Goal: Task Accomplishment & Management: Manage account settings

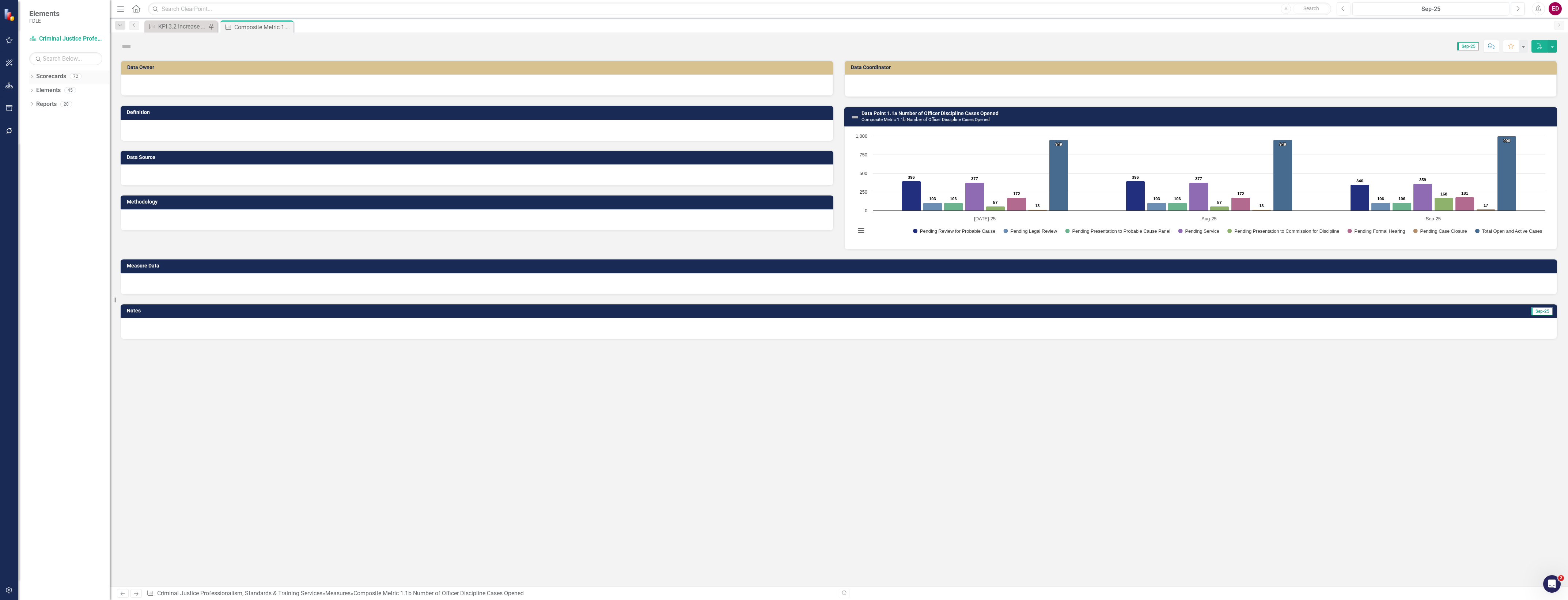
click at [33, 80] on div "Dropdown" at bounding box center [32, 77] width 5 height 6
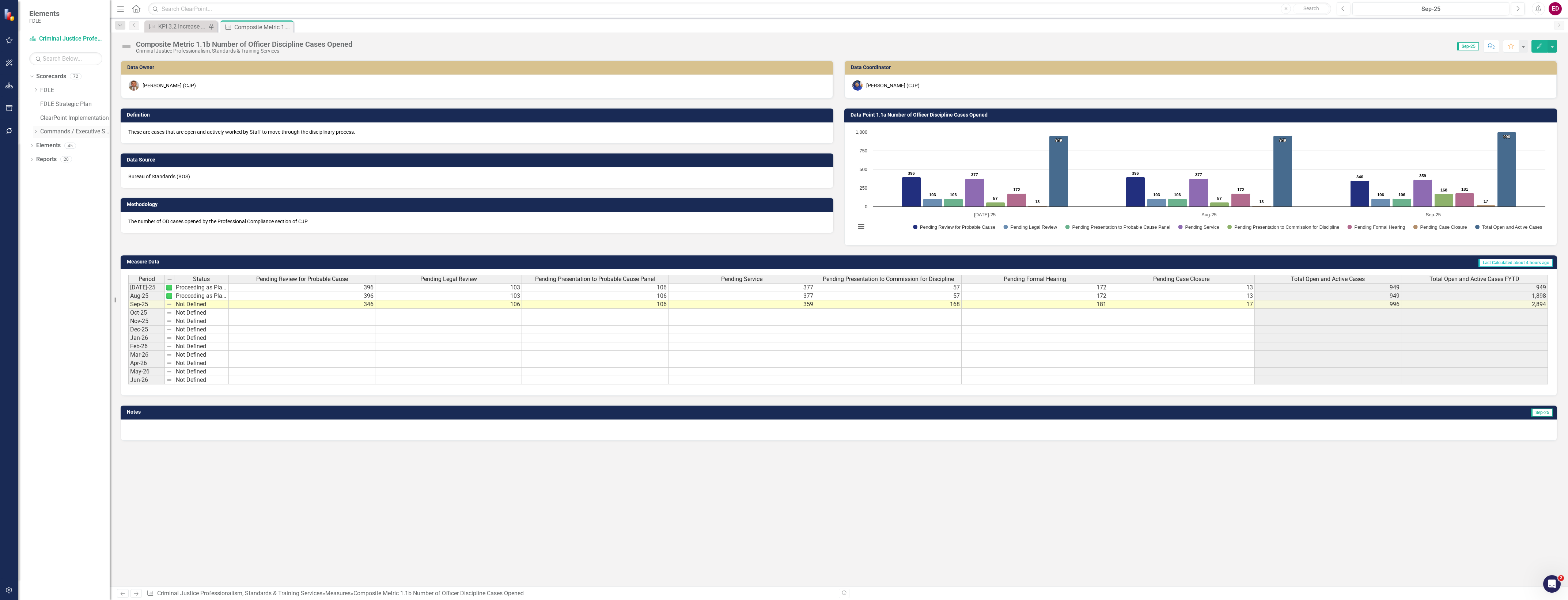
click at [35, 128] on div "Dropdown" at bounding box center [35, 131] width 5 height 6
click at [42, 158] on icon "Dropdown" at bounding box center [43, 159] width 5 height 4
click at [50, 184] on div "Dropdown" at bounding box center [50, 187] width 5 height 6
click at [69, 186] on link "Investigations" at bounding box center [82, 187] width 55 height 9
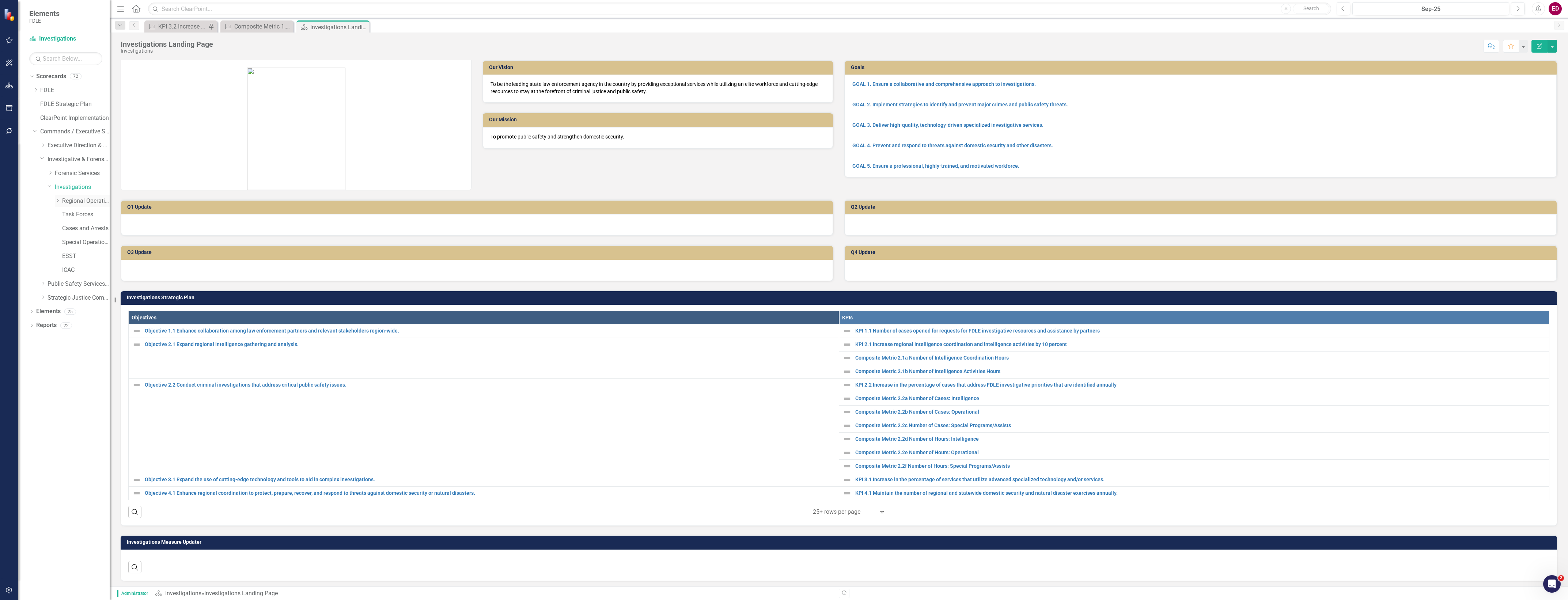
click at [58, 201] on icon "Dropdown" at bounding box center [57, 200] width 5 height 4
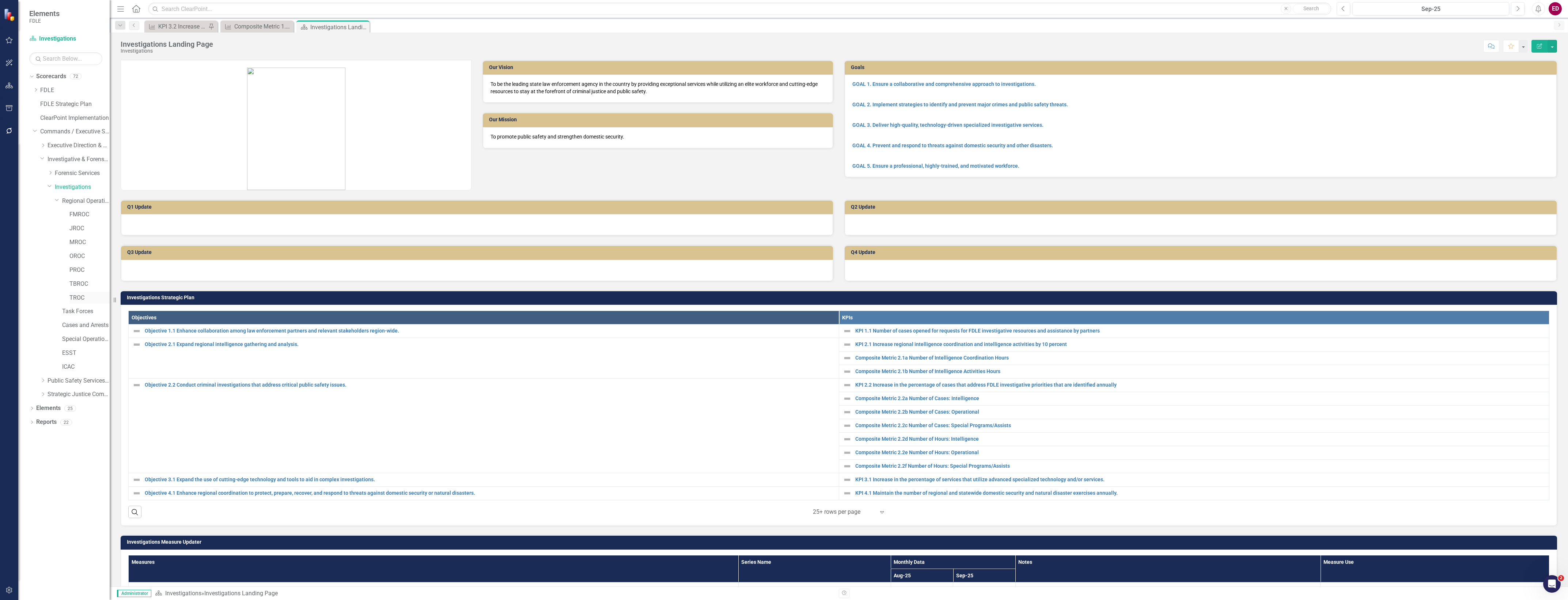
click at [89, 298] on link "TROC" at bounding box center [89, 298] width 40 height 9
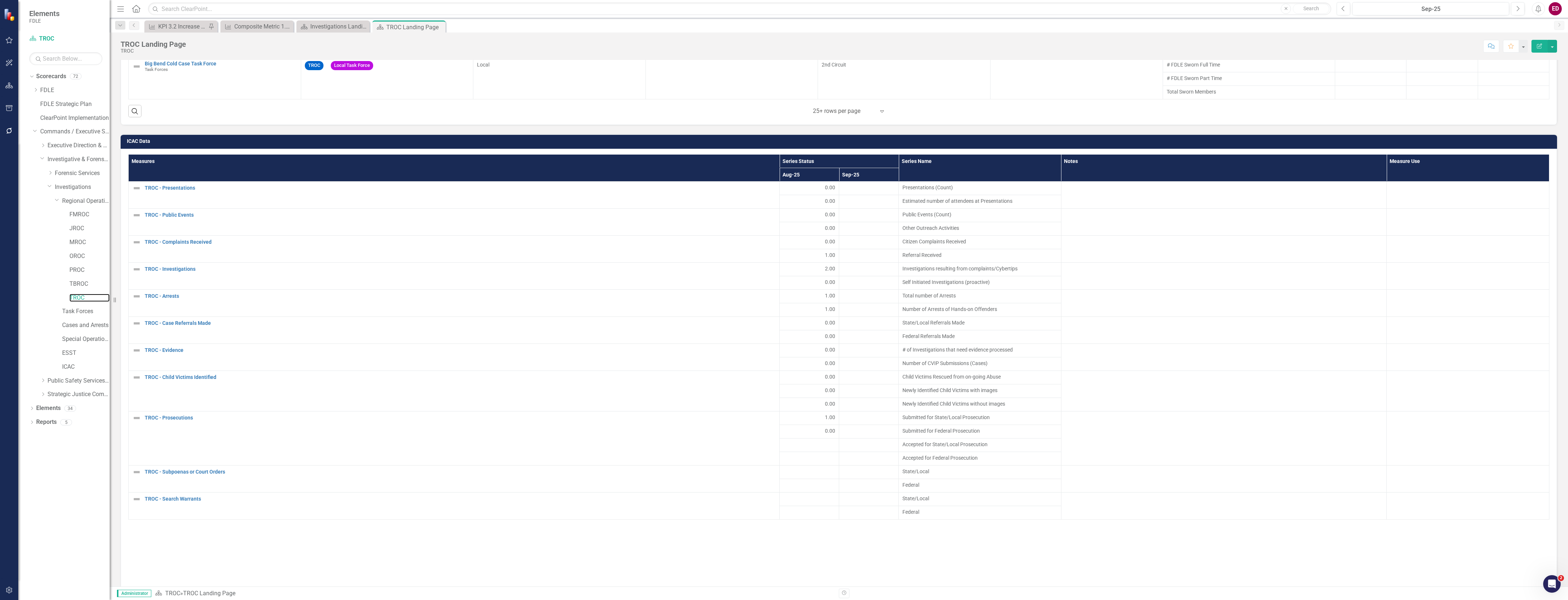
scroll to position [741, 0]
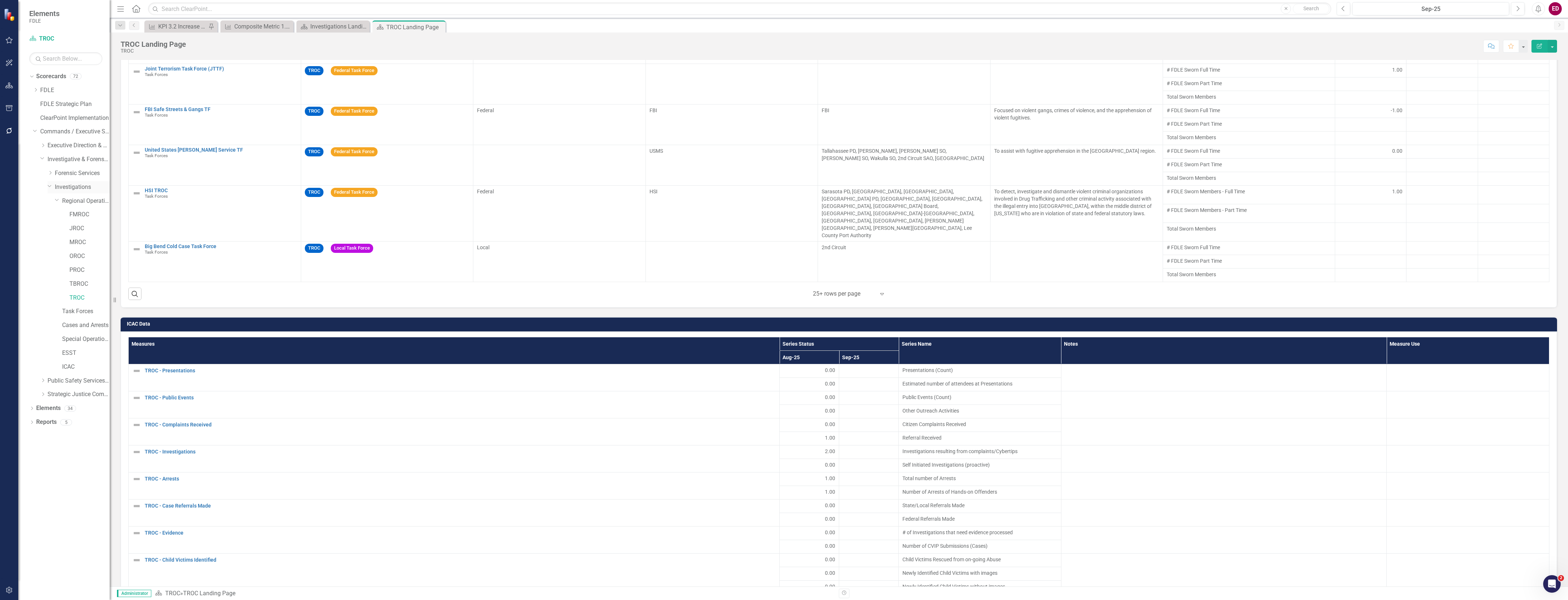
click at [86, 187] on link "Investigations" at bounding box center [82, 187] width 55 height 9
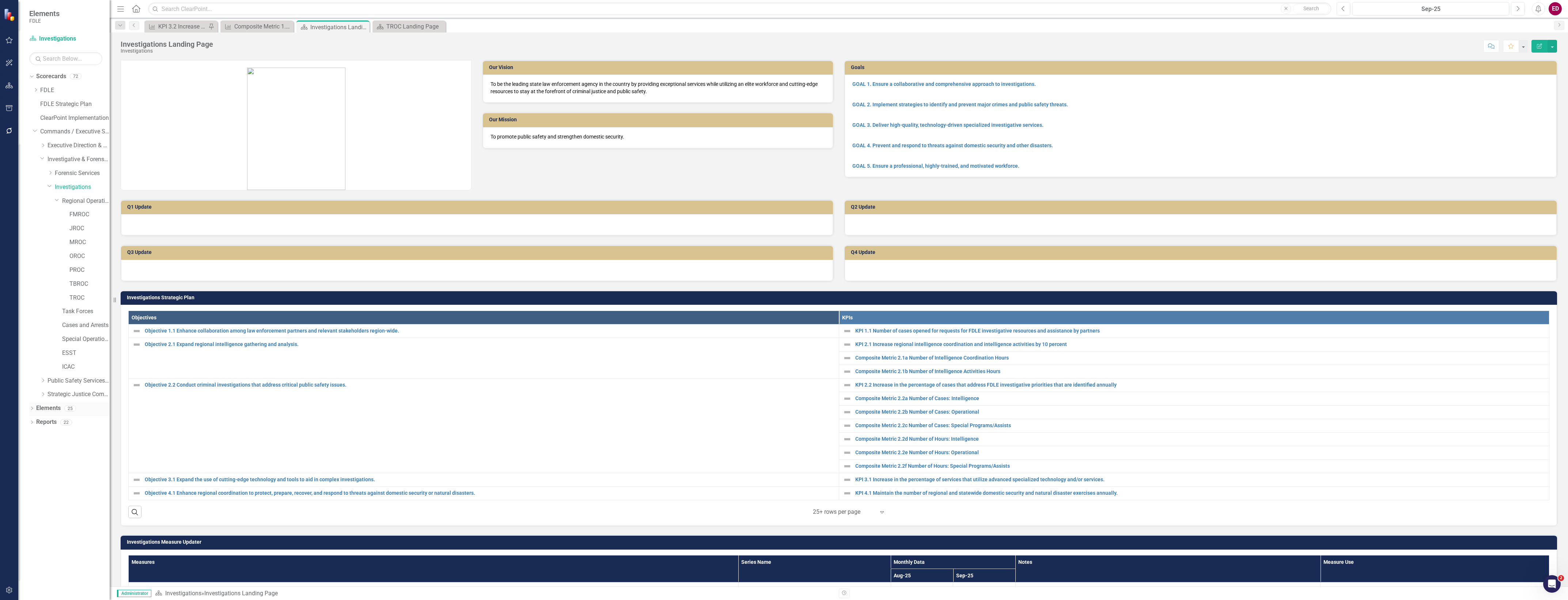
click at [30, 408] on icon "Dropdown" at bounding box center [32, 409] width 5 height 4
click at [35, 455] on div "Dropdown Measure Measures 15" at bounding box center [71, 451] width 77 height 14
click at [32, 448] on div "Dropdown Goal Goals 5 GOAL 1. Ensure a collaborative and comprehensive approach…" at bounding box center [69, 450] width 80 height 69
click at [37, 452] on icon "Dropdown" at bounding box center [35, 450] width 5 height 4
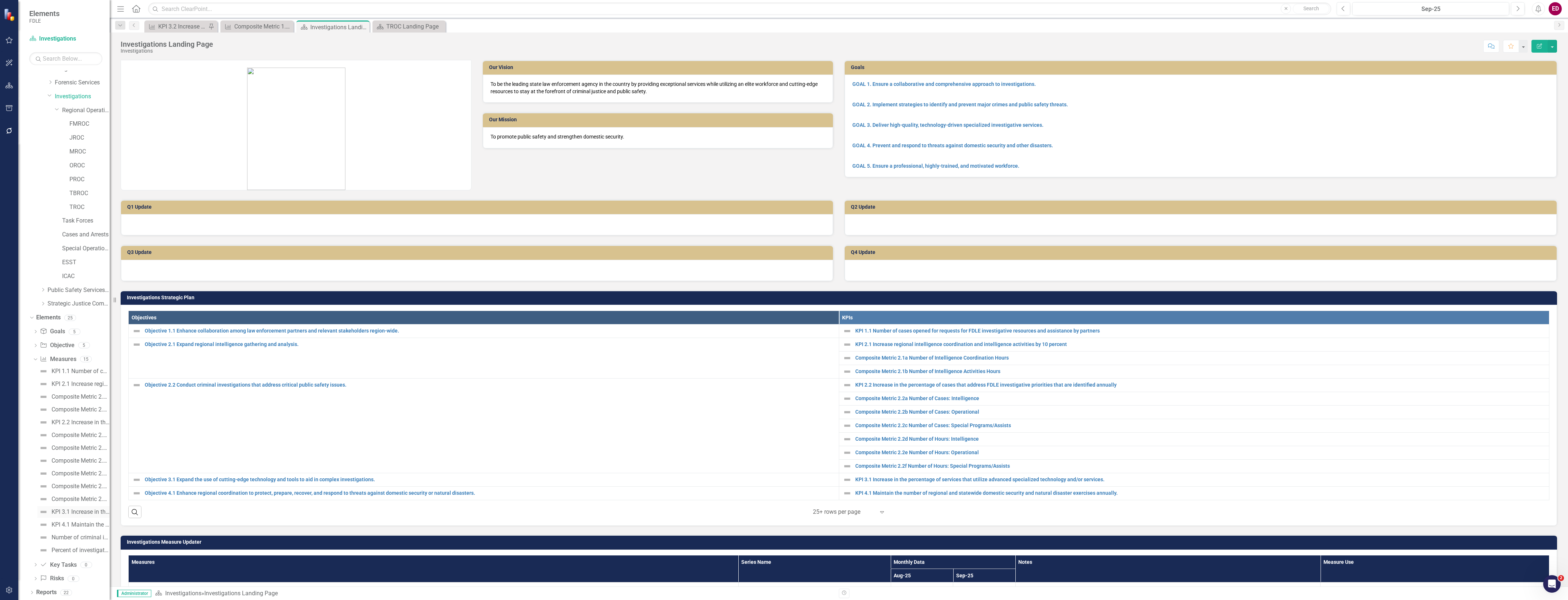
click at [87, 512] on div "KPI 3.1 Increase in the percentage of services that utilize advanced specialize…" at bounding box center [80, 512] width 58 height 7
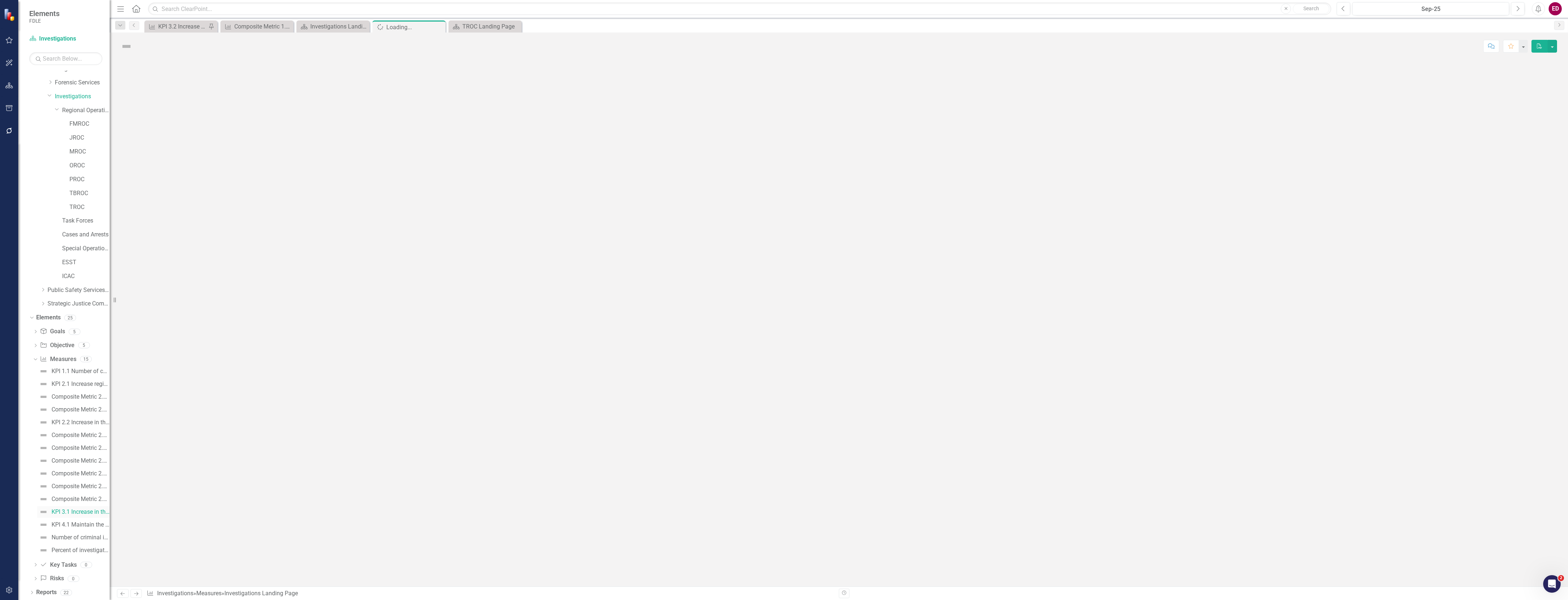
scroll to position [8, 0]
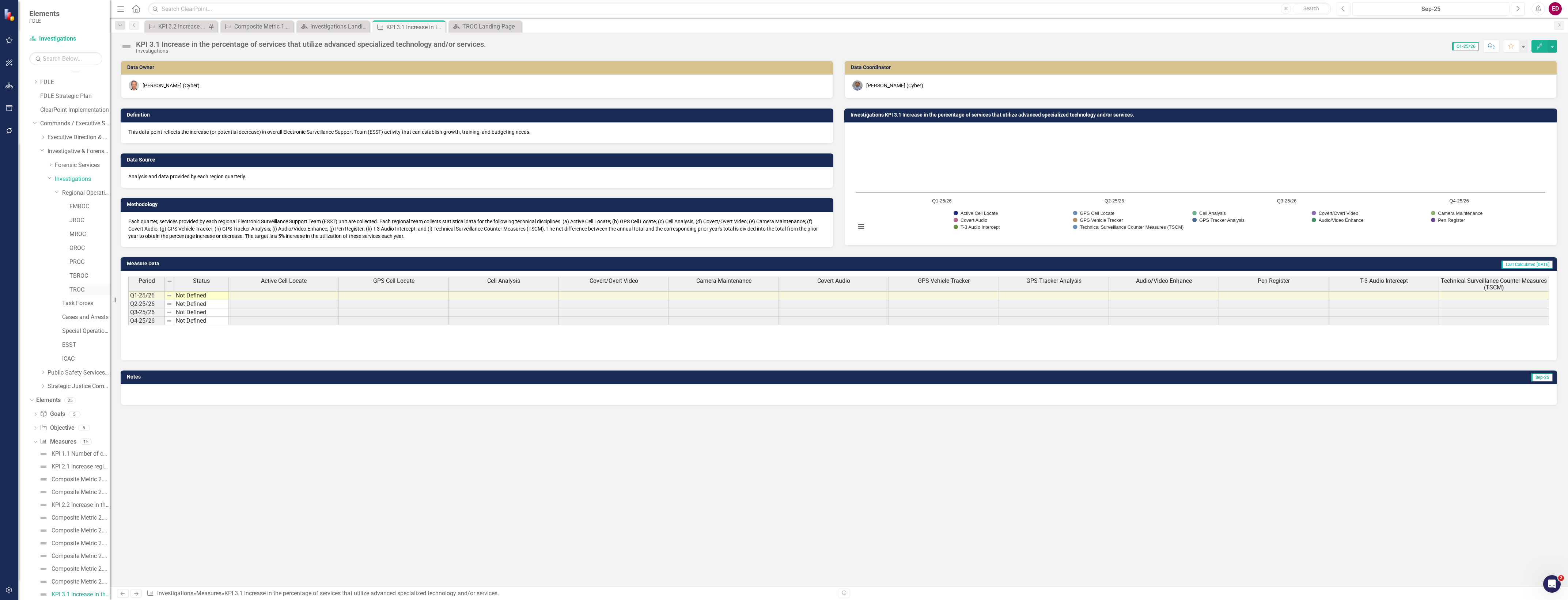
click at [97, 288] on link "TROC" at bounding box center [89, 290] width 40 height 9
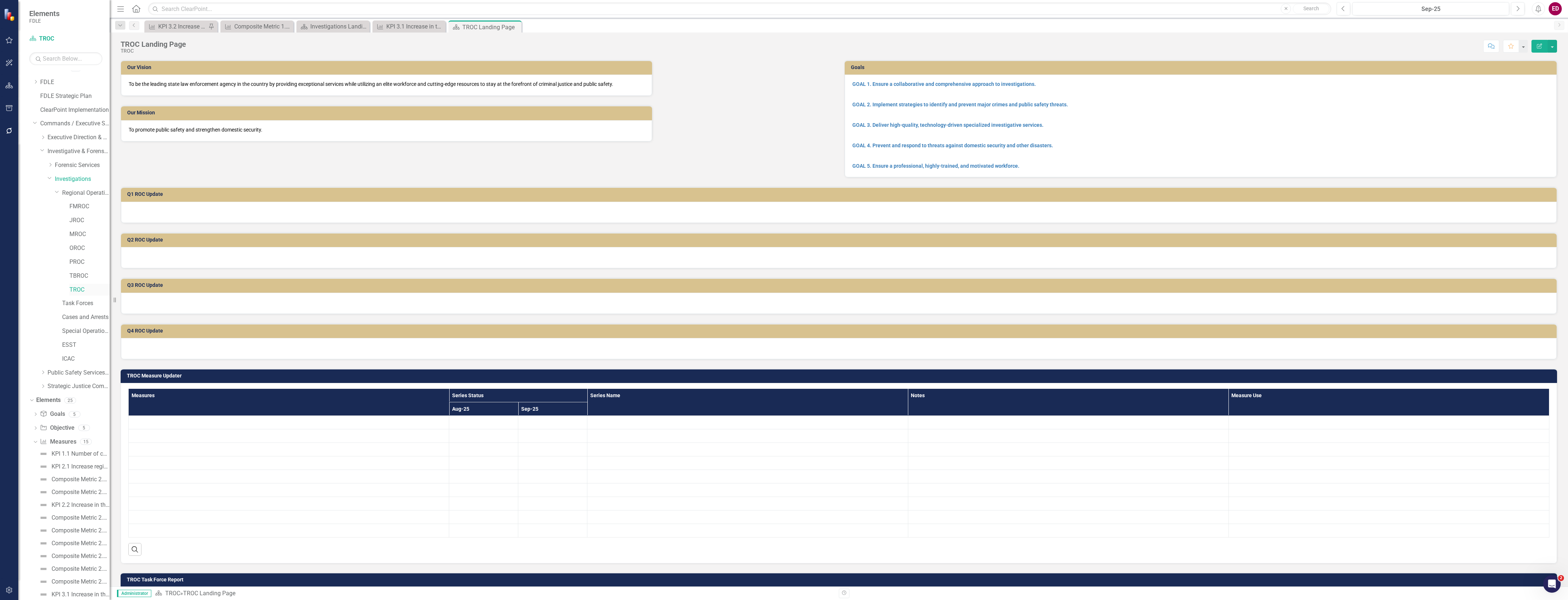
click at [74, 290] on link "TROC" at bounding box center [89, 290] width 40 height 9
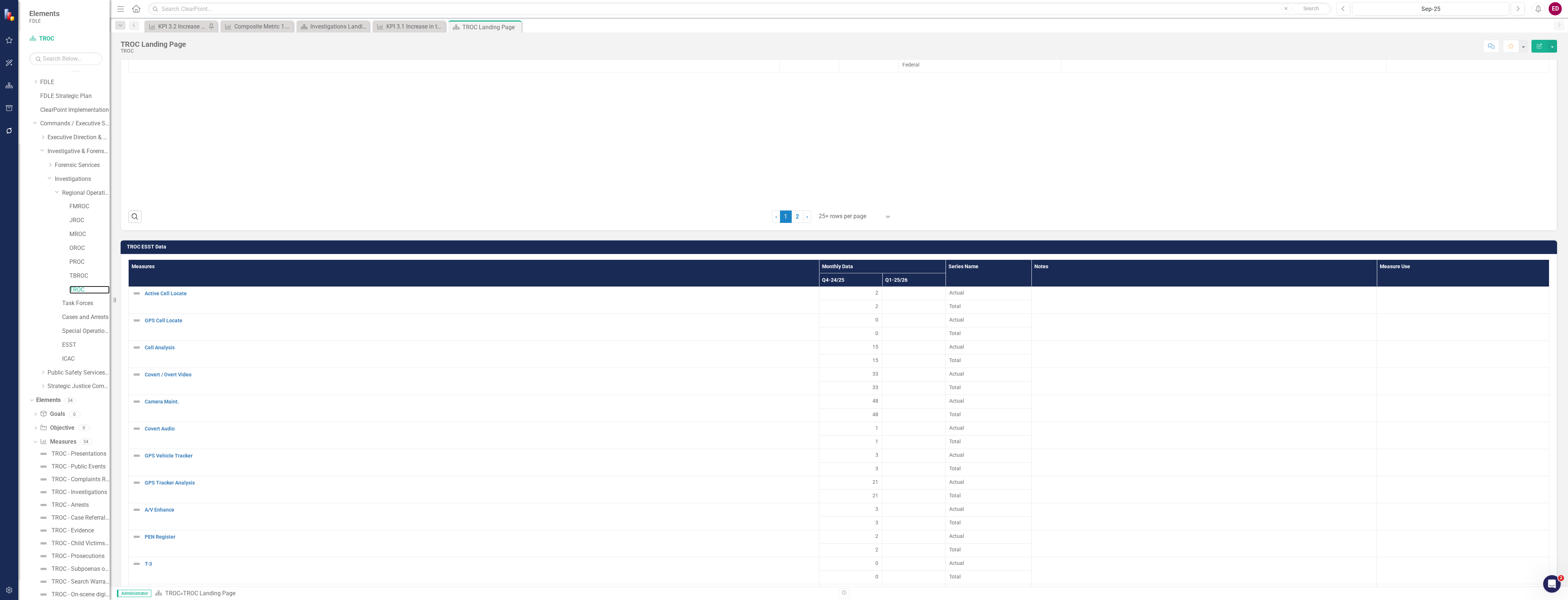
scroll to position [1599, 0]
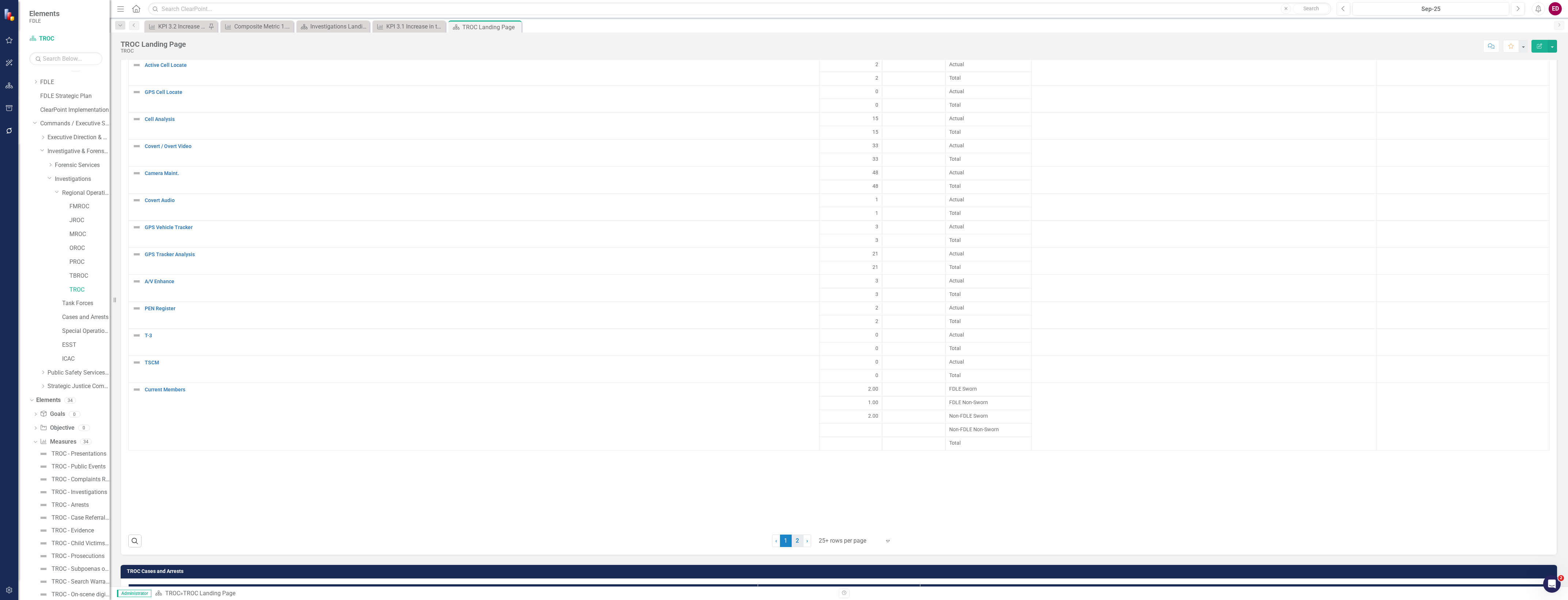
click at [793, 535] on link "2" at bounding box center [797, 540] width 12 height 12
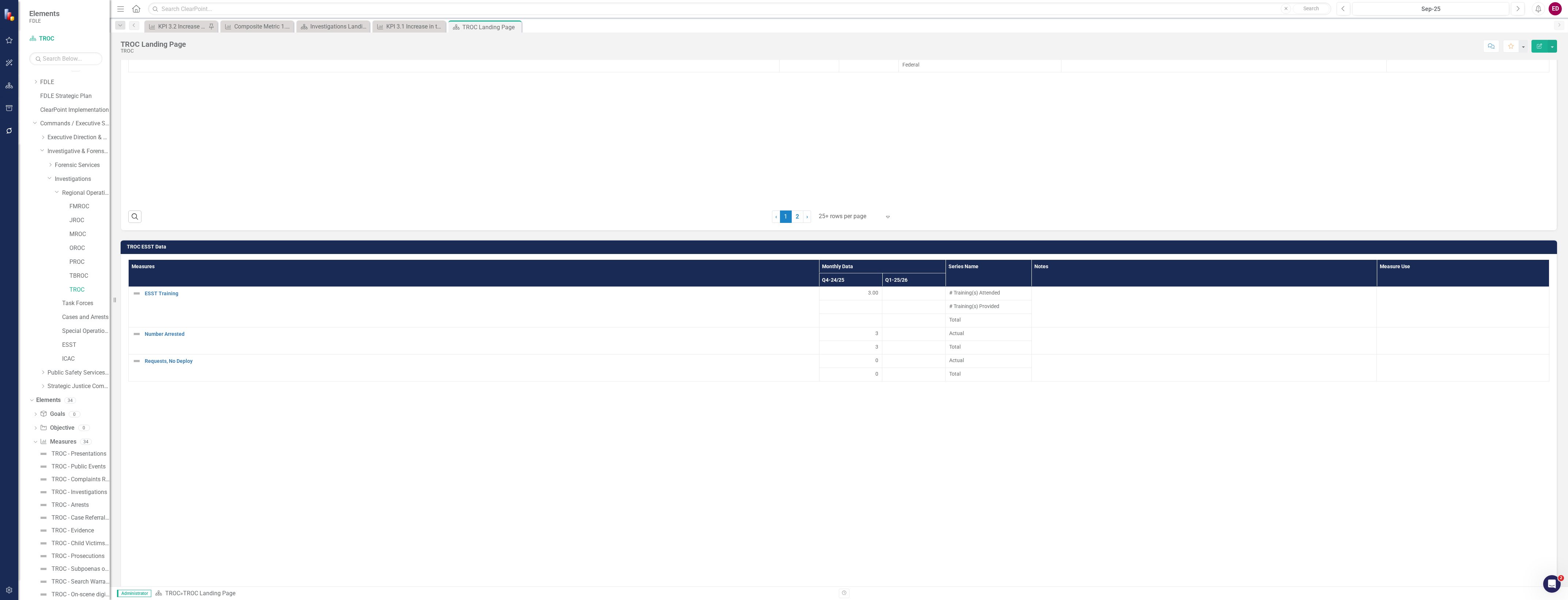
scroll to position [1644, 0]
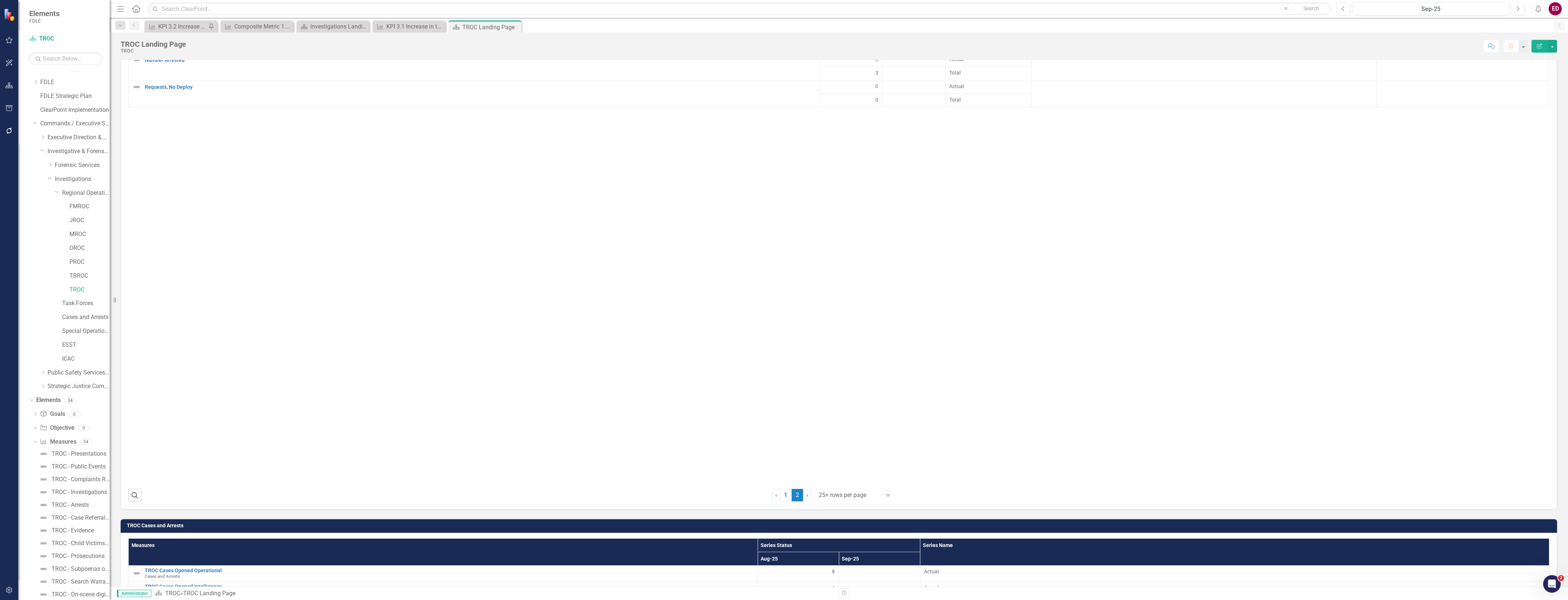
click at [783, 490] on div "Measures Monthly Data Series Name Notes Measure Use Q4-24/25 Q1-25/26 ESST Trai…" at bounding box center [839, 244] width 1437 height 529
click at [783, 489] on link "1" at bounding box center [785, 495] width 12 height 12
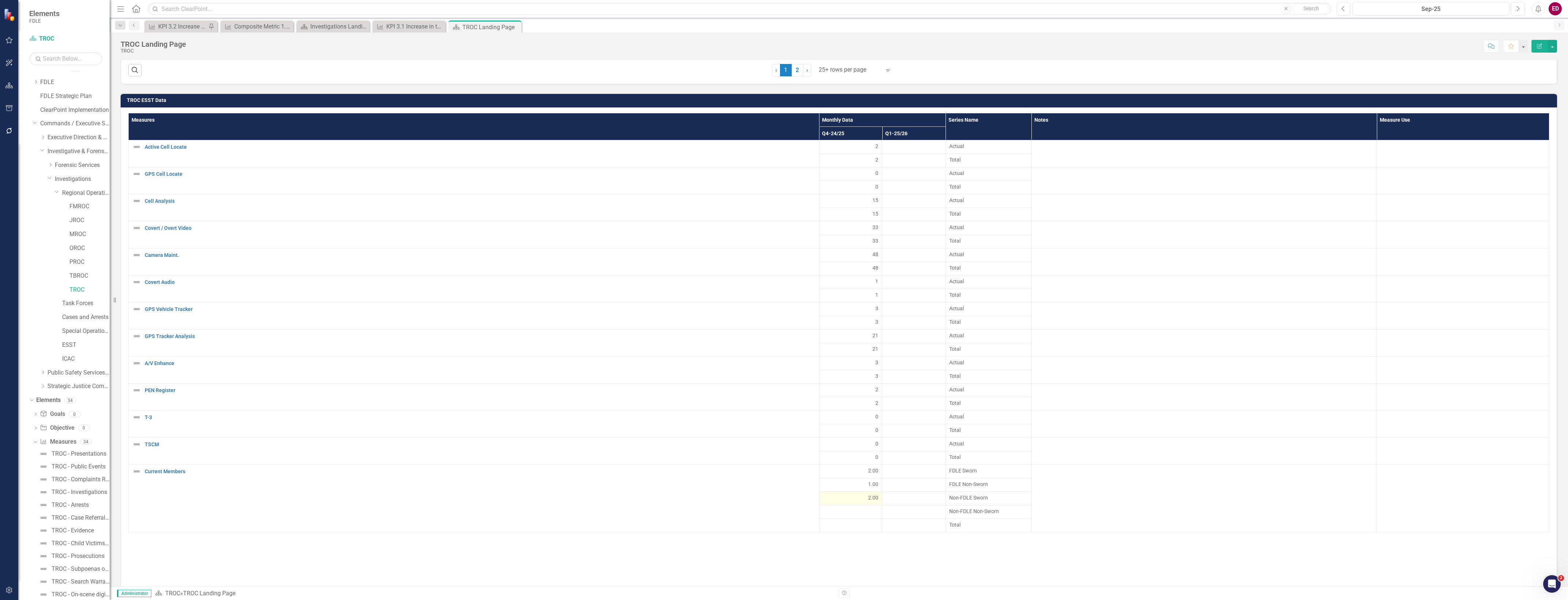
scroll to position [1700, 0]
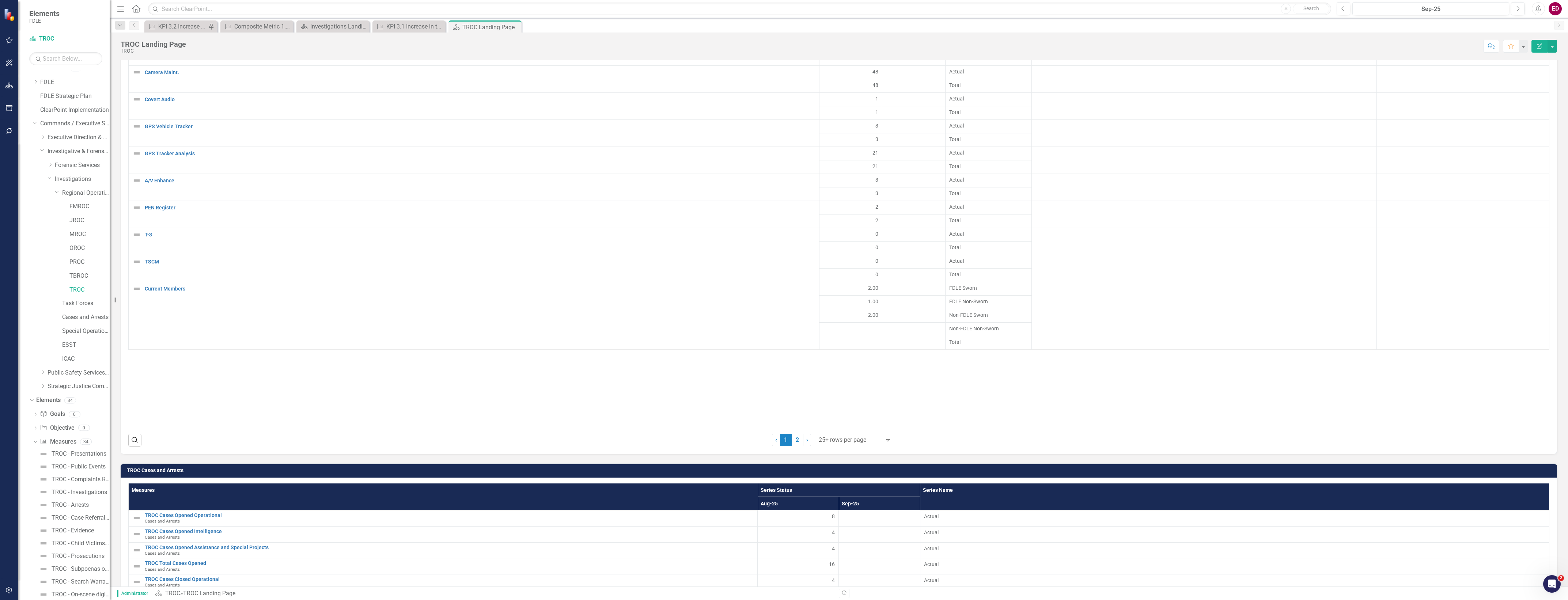
click at [788, 434] on span "1 (current)" at bounding box center [785, 440] width 12 height 12
click at [795, 434] on link "2" at bounding box center [797, 440] width 12 height 12
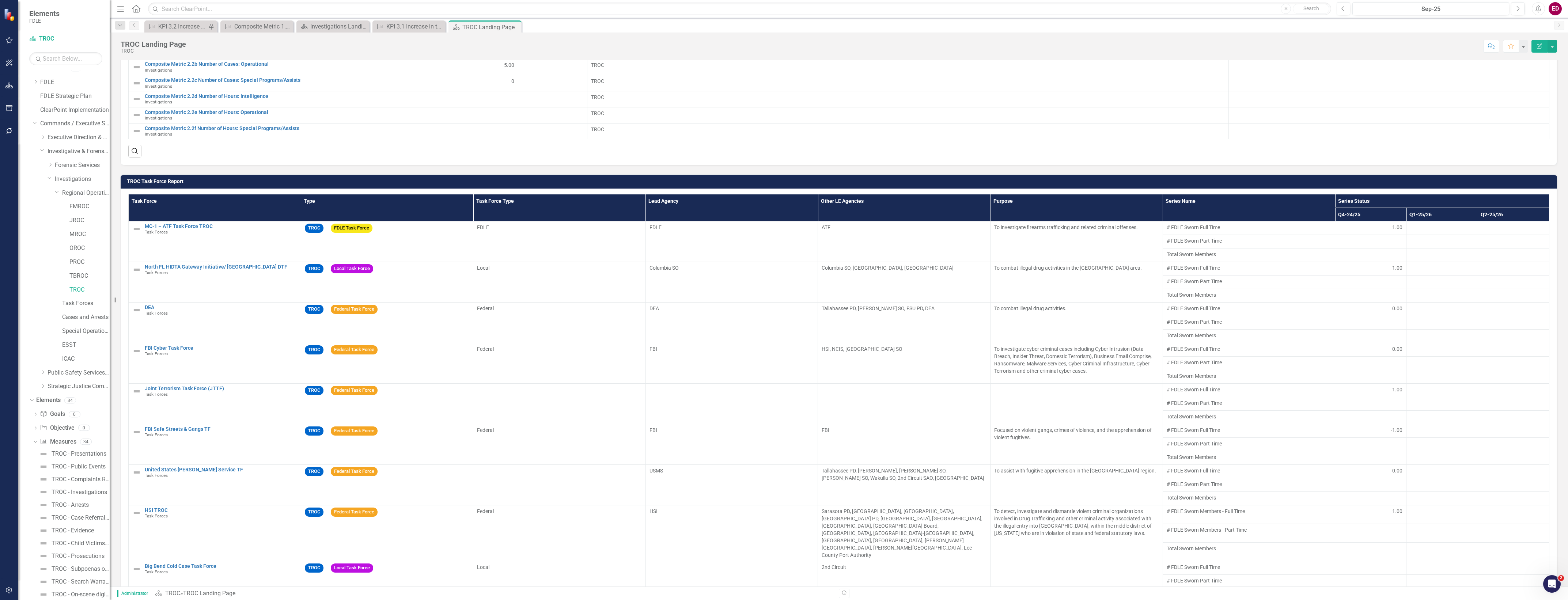
scroll to position [55, 0]
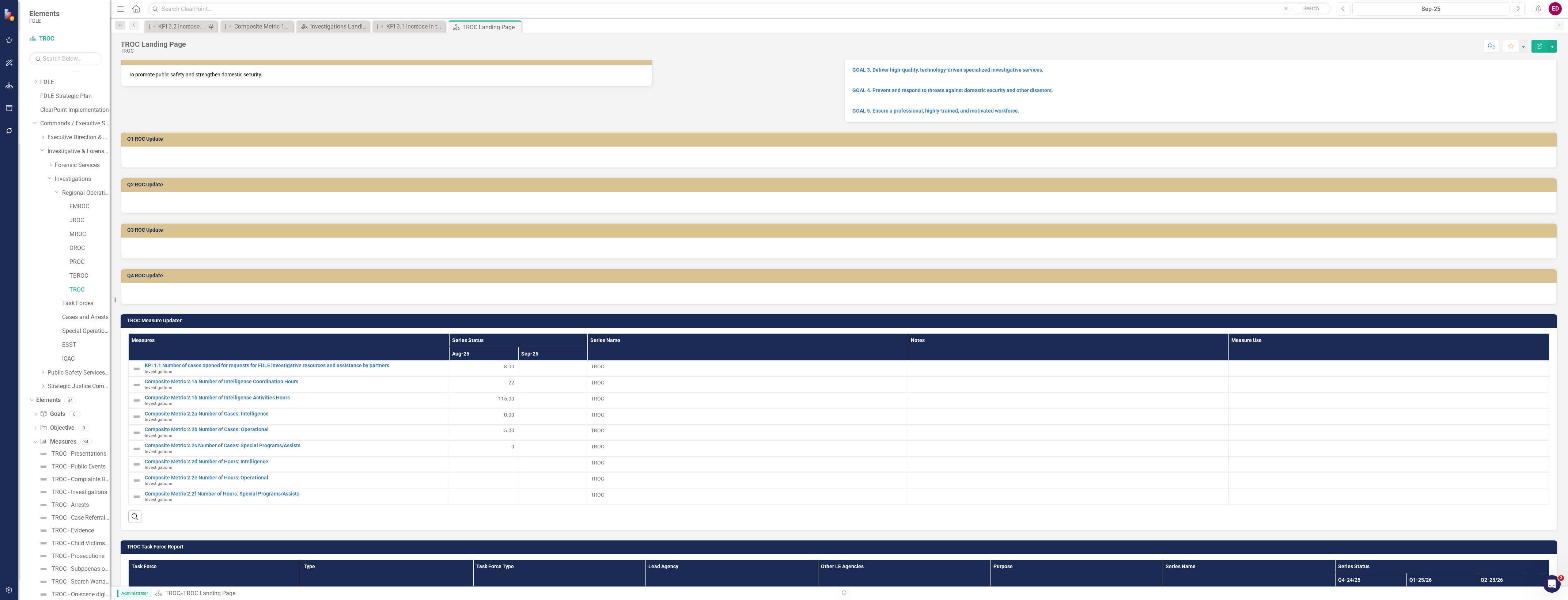
click at [304, 160] on div at bounding box center [839, 157] width 1436 height 21
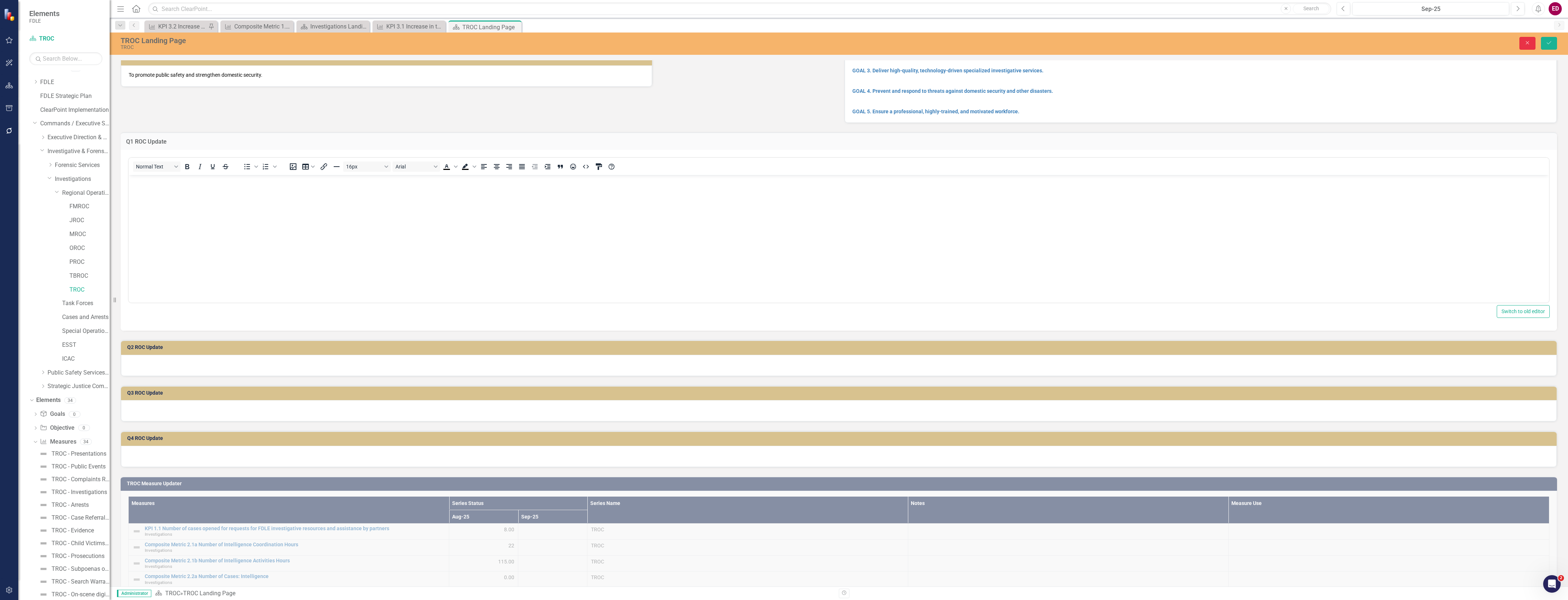
click at [1526, 43] on icon "Close" at bounding box center [1527, 43] width 7 height 5
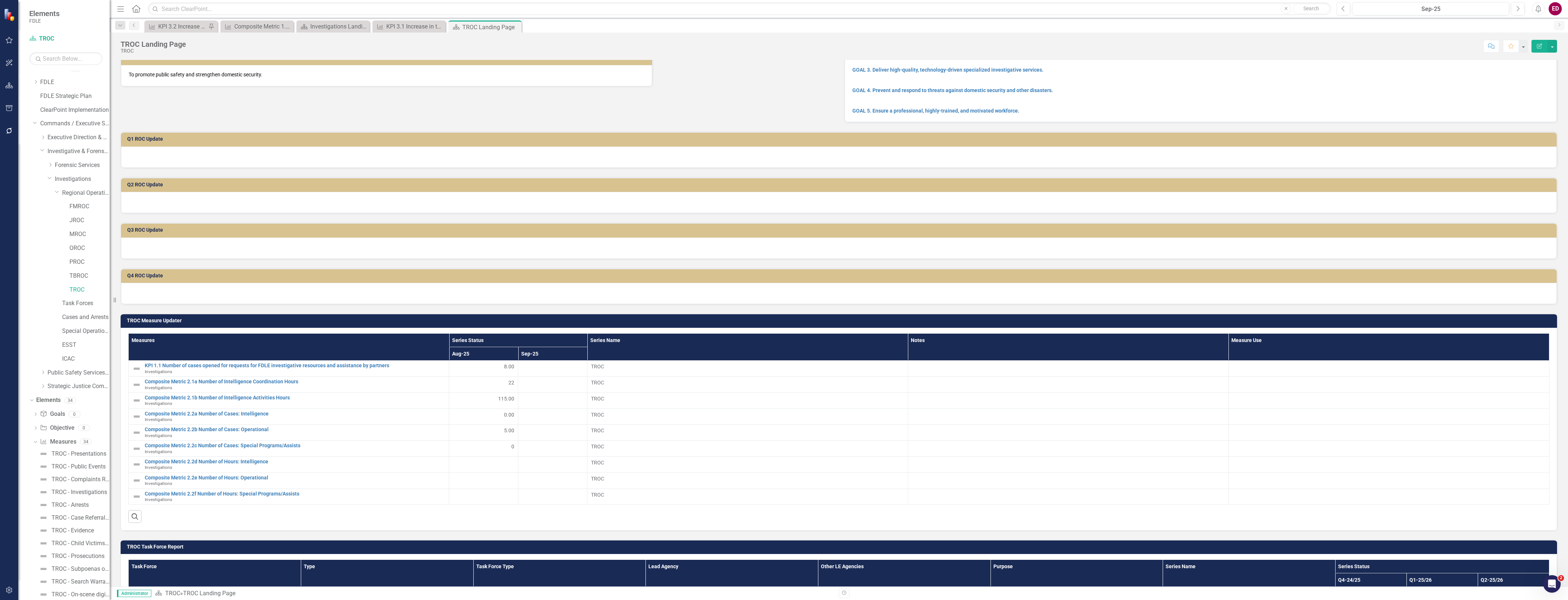
click at [11, 598] on button "button" at bounding box center [9, 590] width 16 height 15
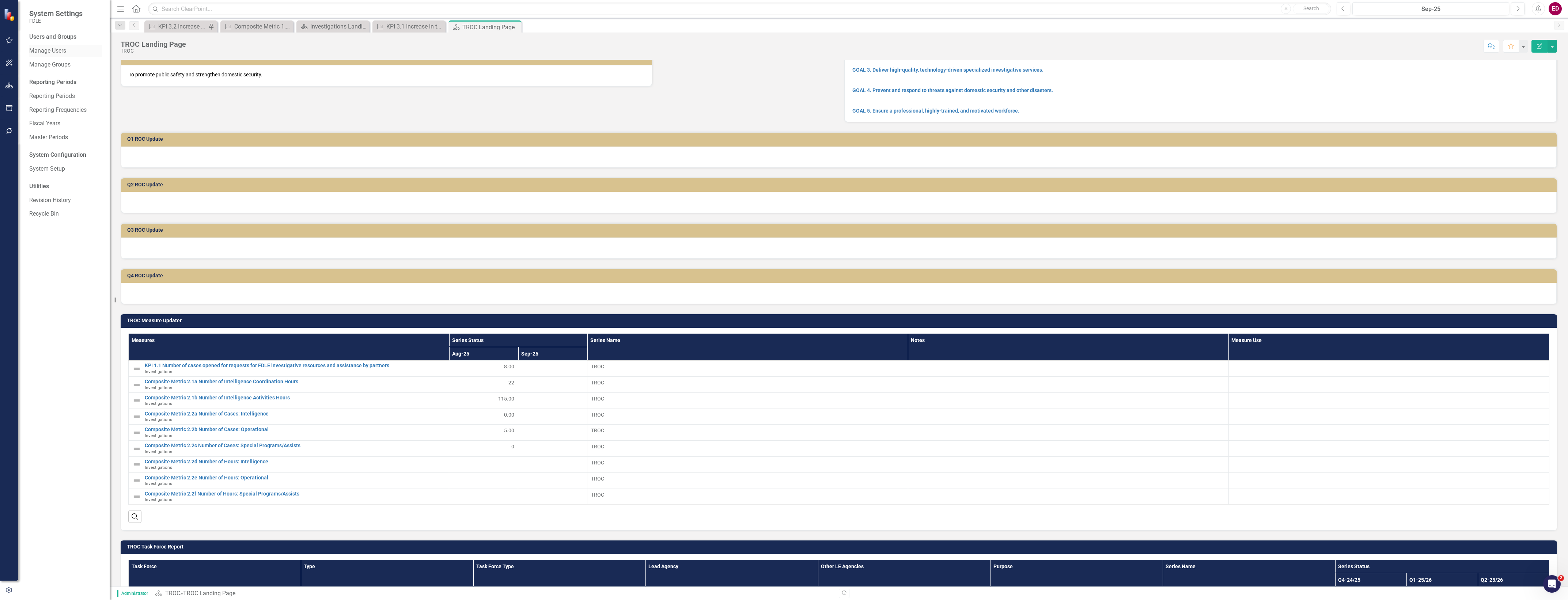
click at [71, 52] on link "Manage Users" at bounding box center [66, 51] width 73 height 9
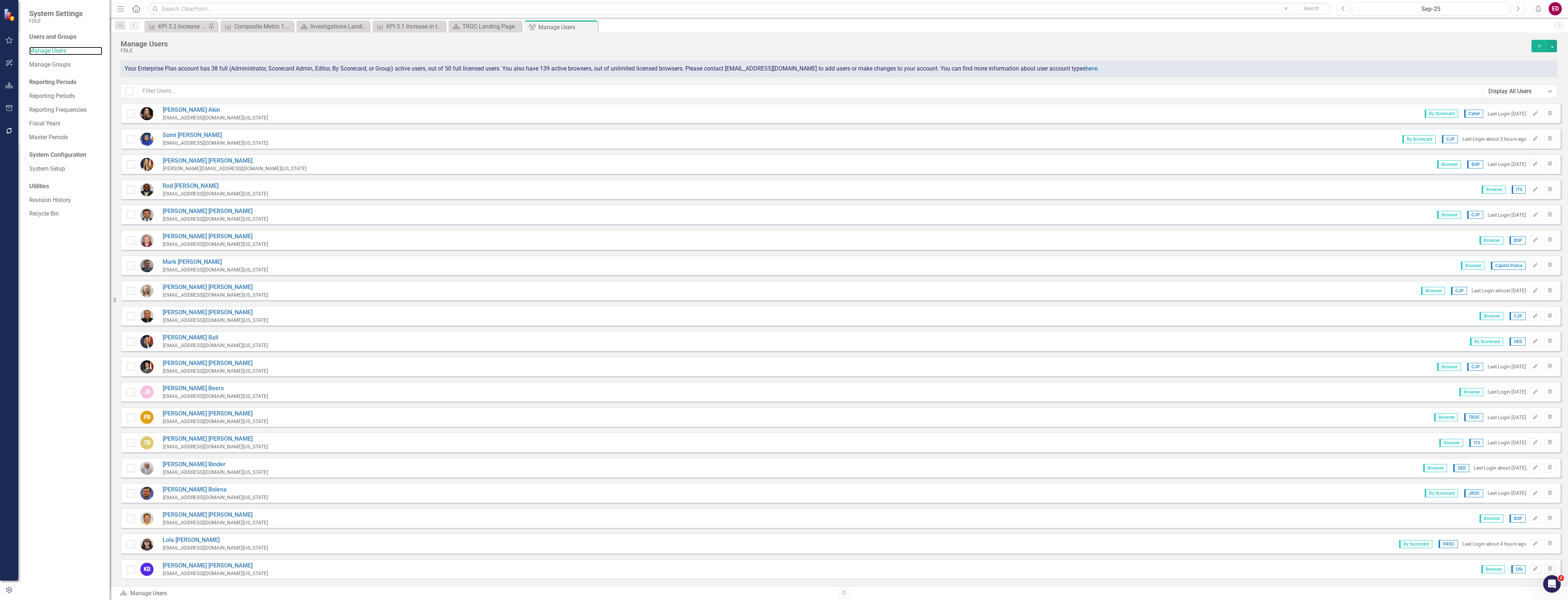
checkbox input "false"
click at [306, 89] on input "text" at bounding box center [811, 91] width 1345 height 13
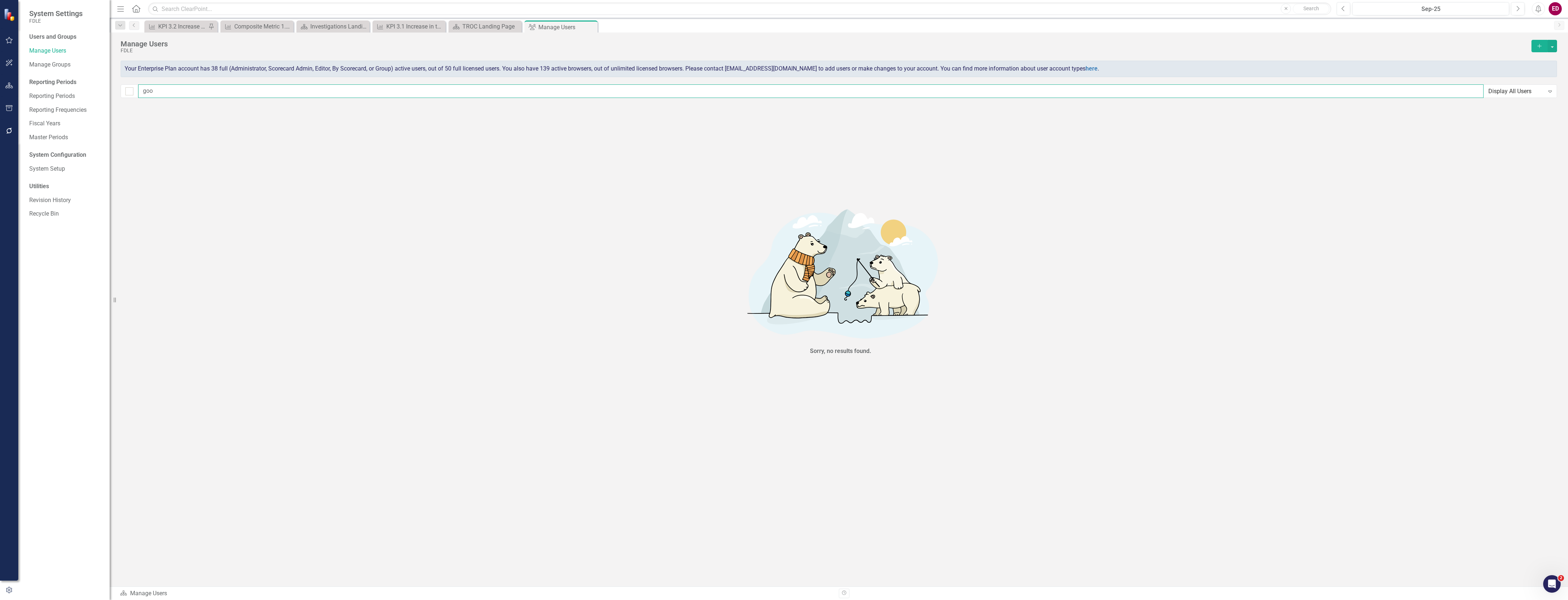
type input "go"
checkbox input "false"
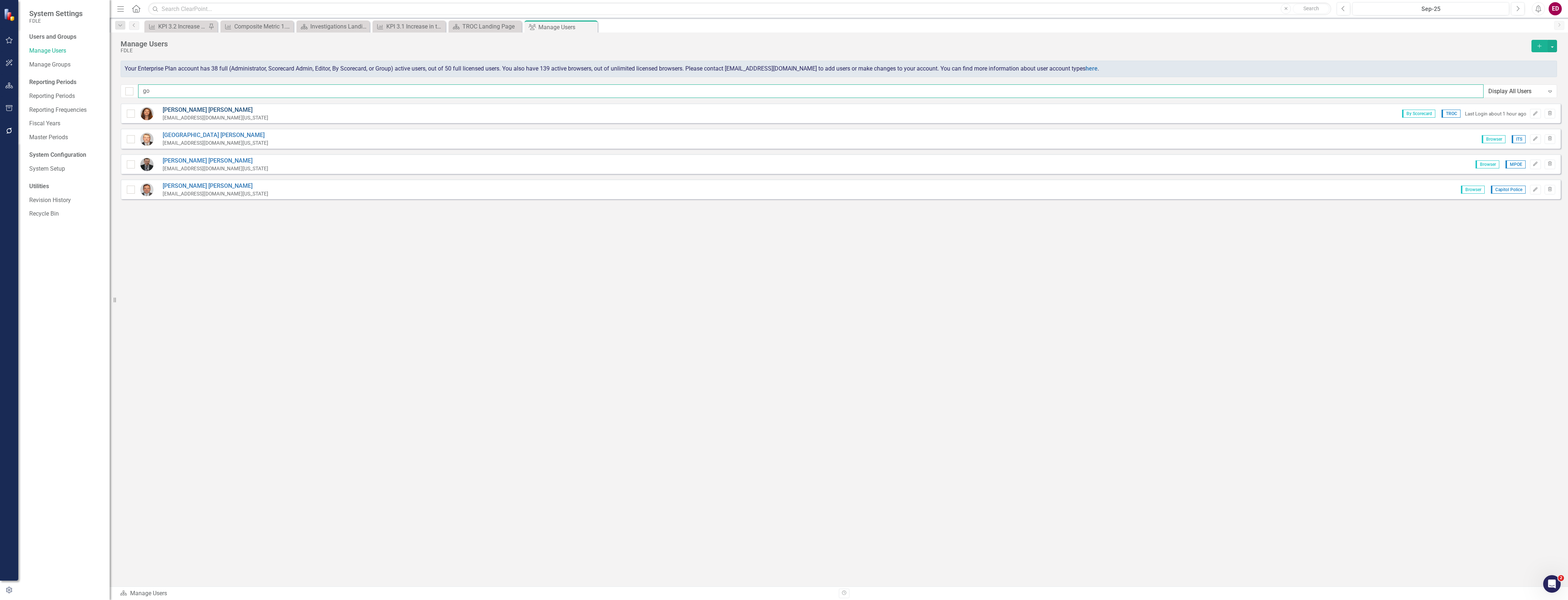
type input "go"
click at [184, 106] on link "[PERSON_NAME]" at bounding box center [215, 110] width 106 height 9
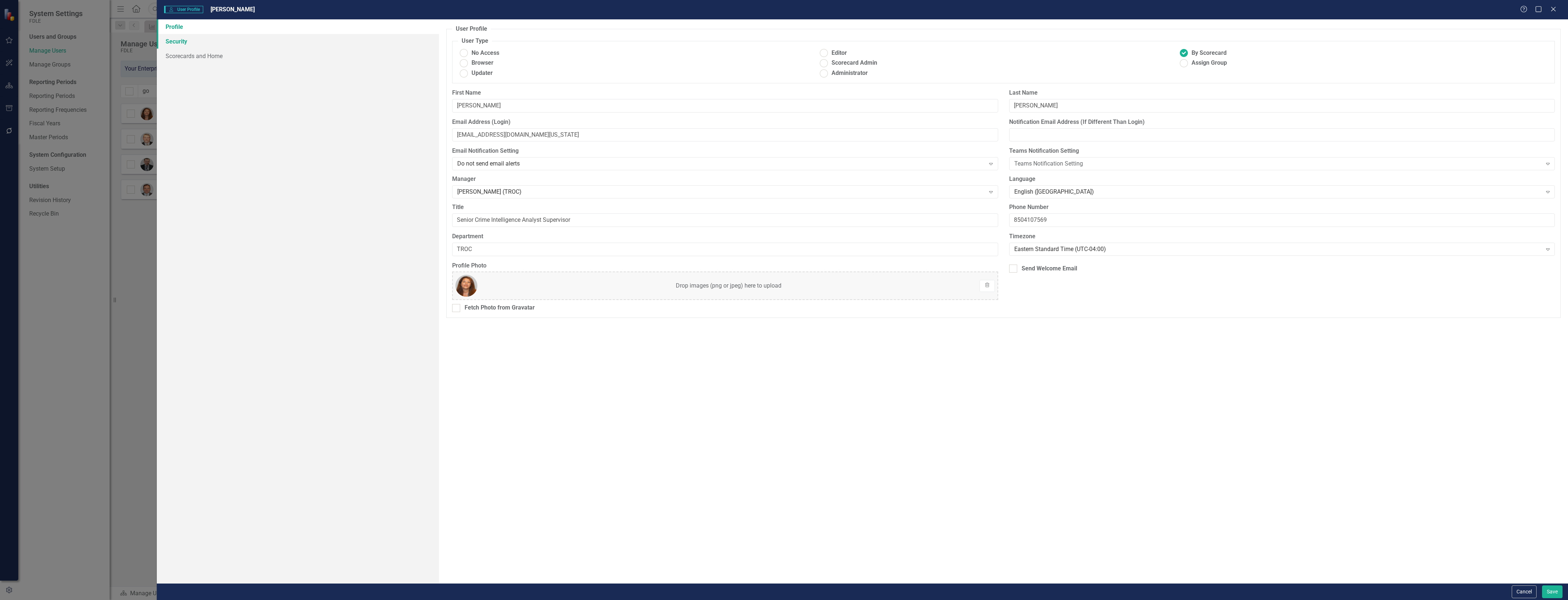
click at [376, 39] on link "Security" at bounding box center [298, 41] width 282 height 15
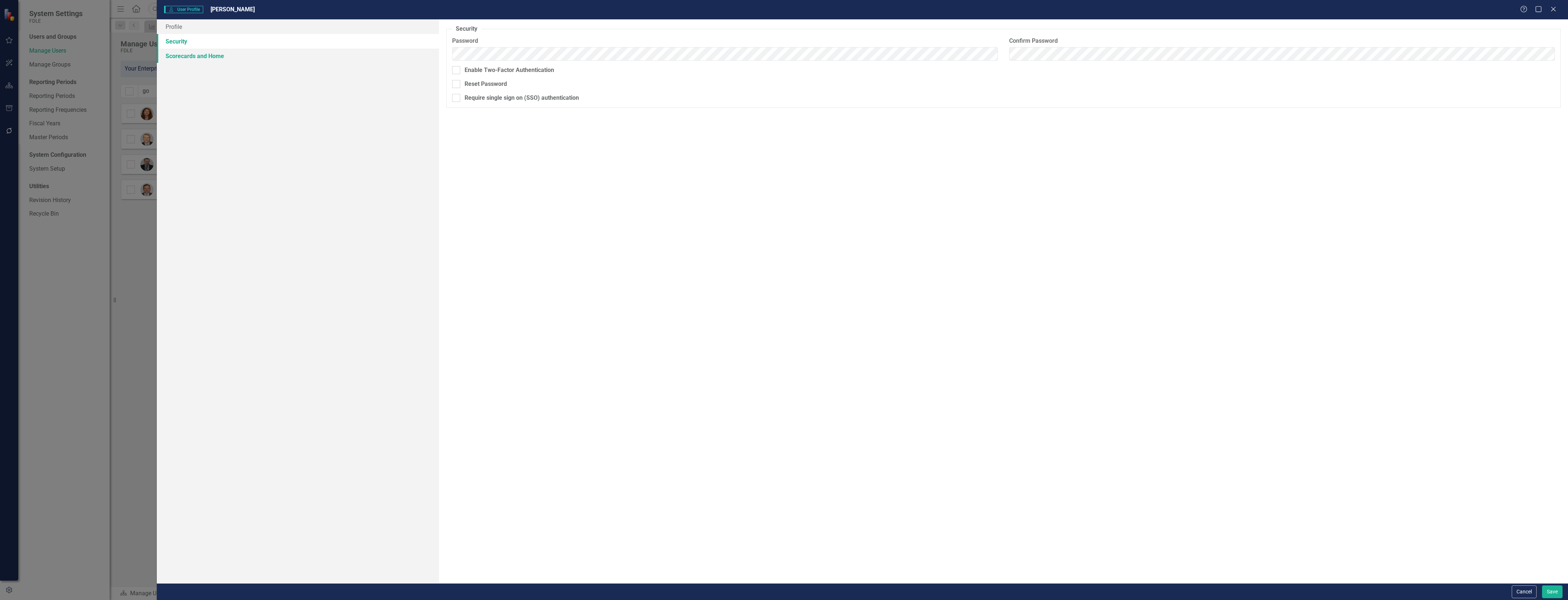
click at [349, 55] on link "Scorecards and Home" at bounding box center [298, 56] width 282 height 15
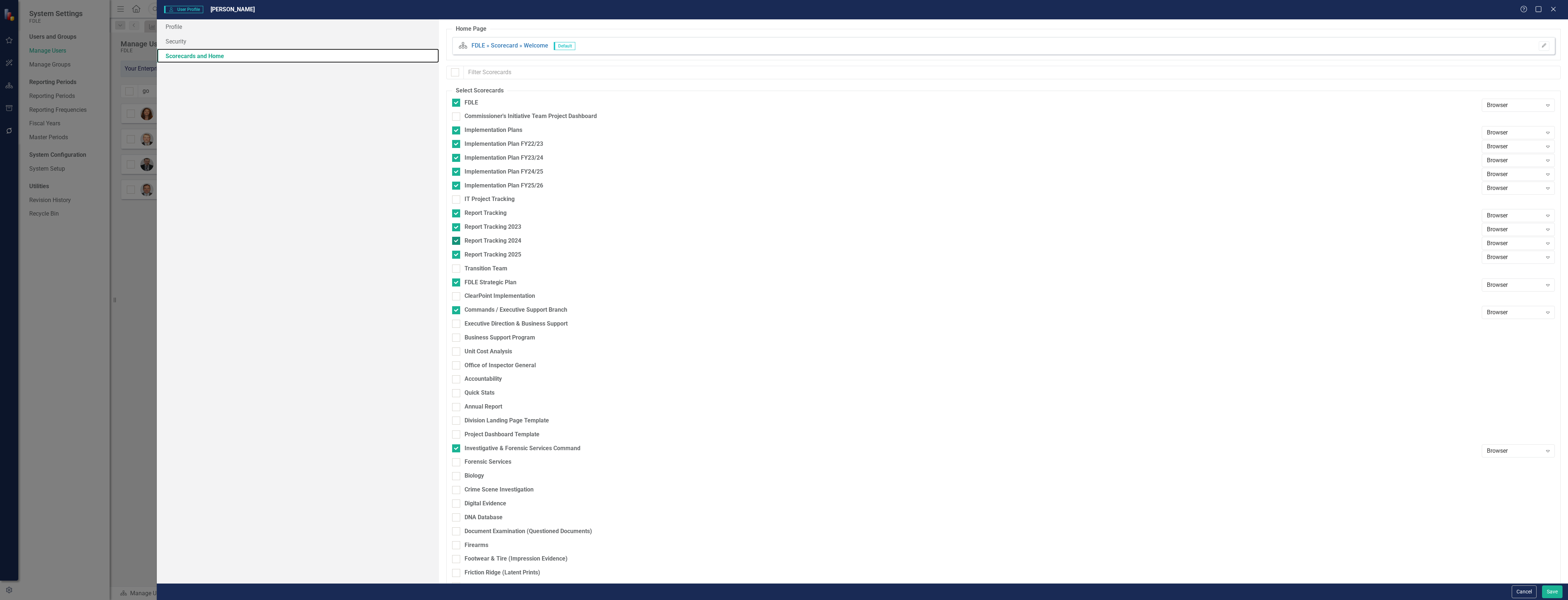
checkbox input "false"
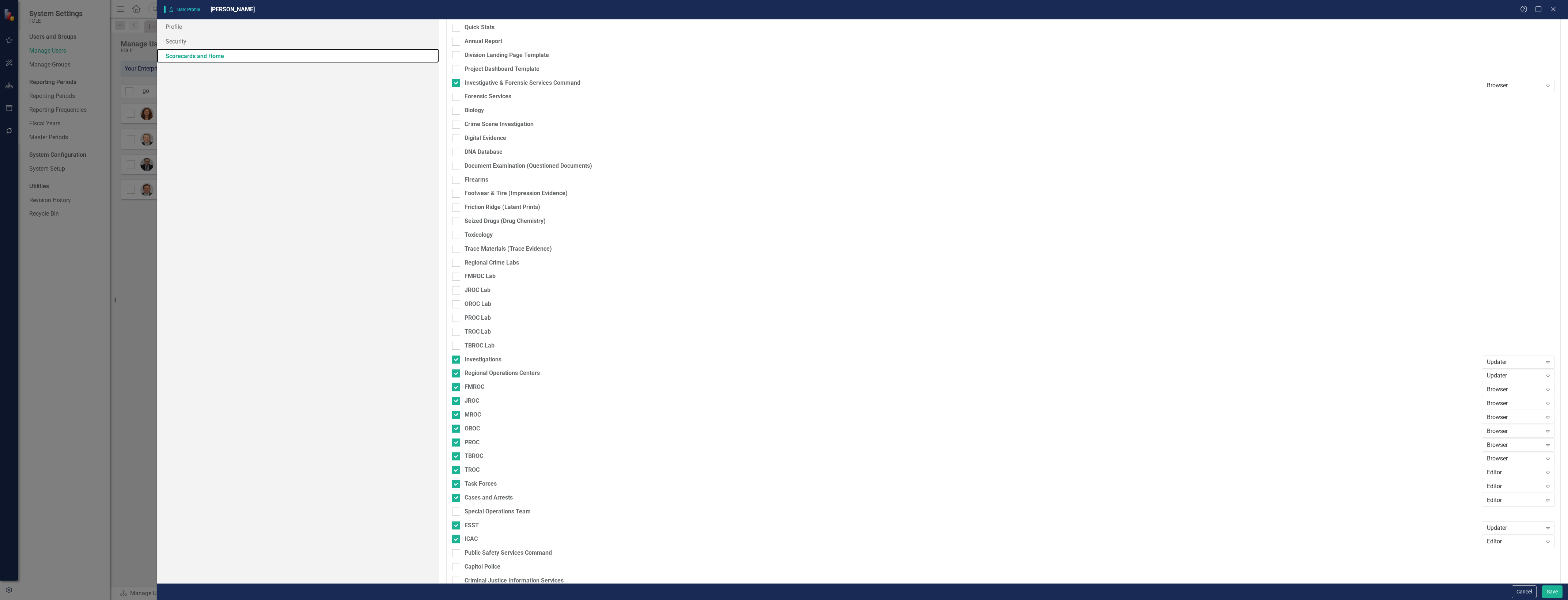
scroll to position [457, 0]
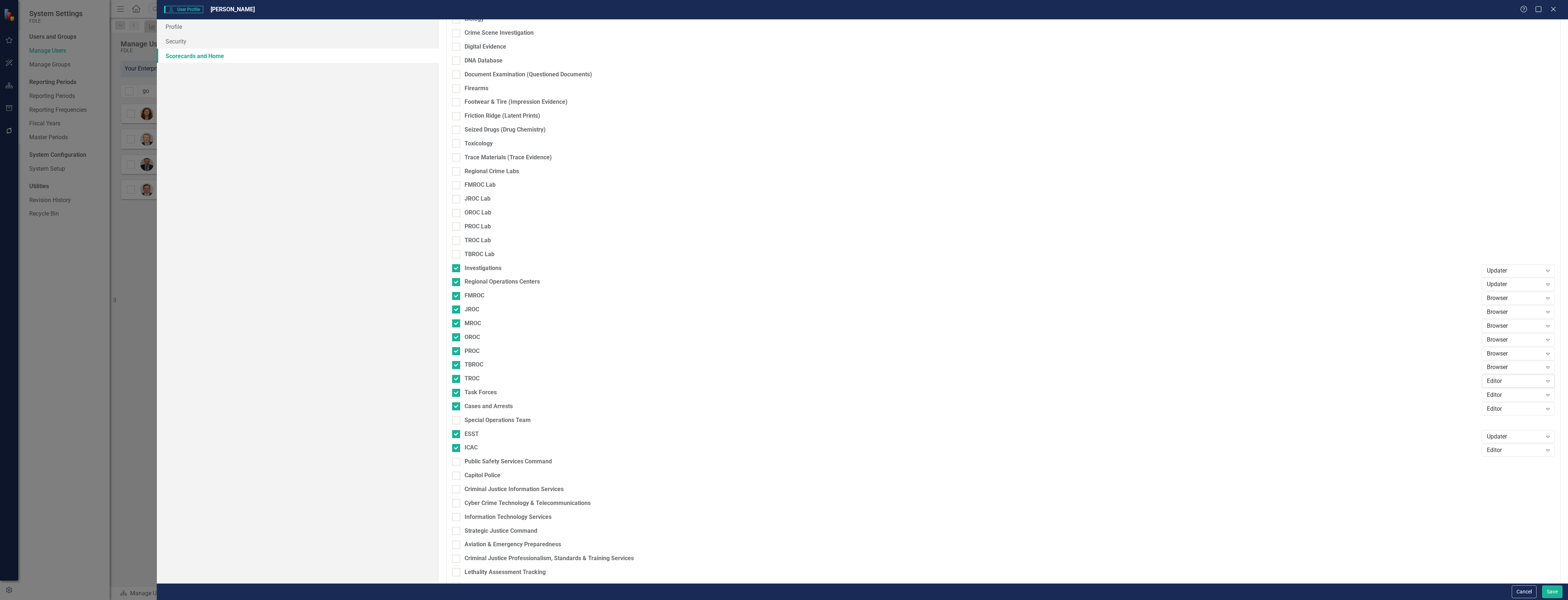
click at [1513, 380] on div "Editor" at bounding box center [1514, 382] width 55 height 9
click at [1528, 427] on div "Scorecard Admin" at bounding box center [1514, 431] width 61 height 9
click at [1550, 594] on button "Save" at bounding box center [1552, 591] width 21 height 13
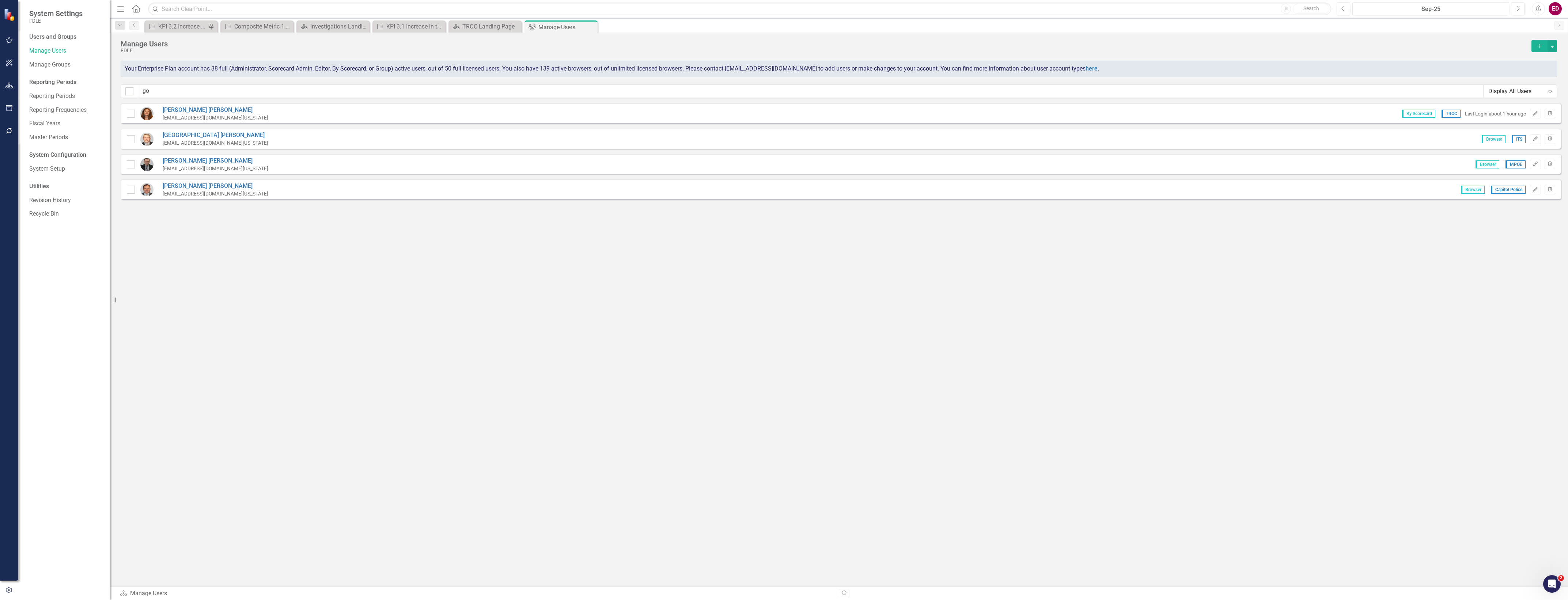
click at [7, 93] on button "button" at bounding box center [9, 85] width 16 height 15
click at [43, 41] on link "Scorecard TROC" at bounding box center [66, 39] width 73 height 9
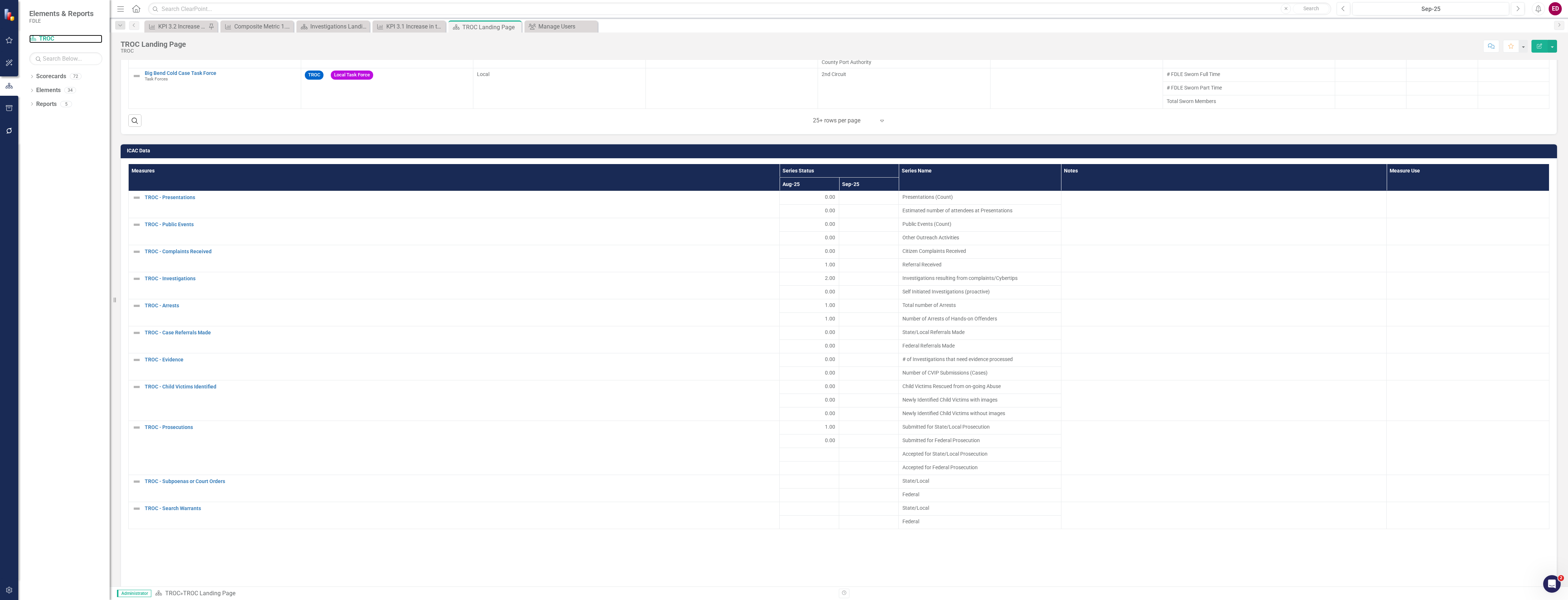
scroll to position [1050, 0]
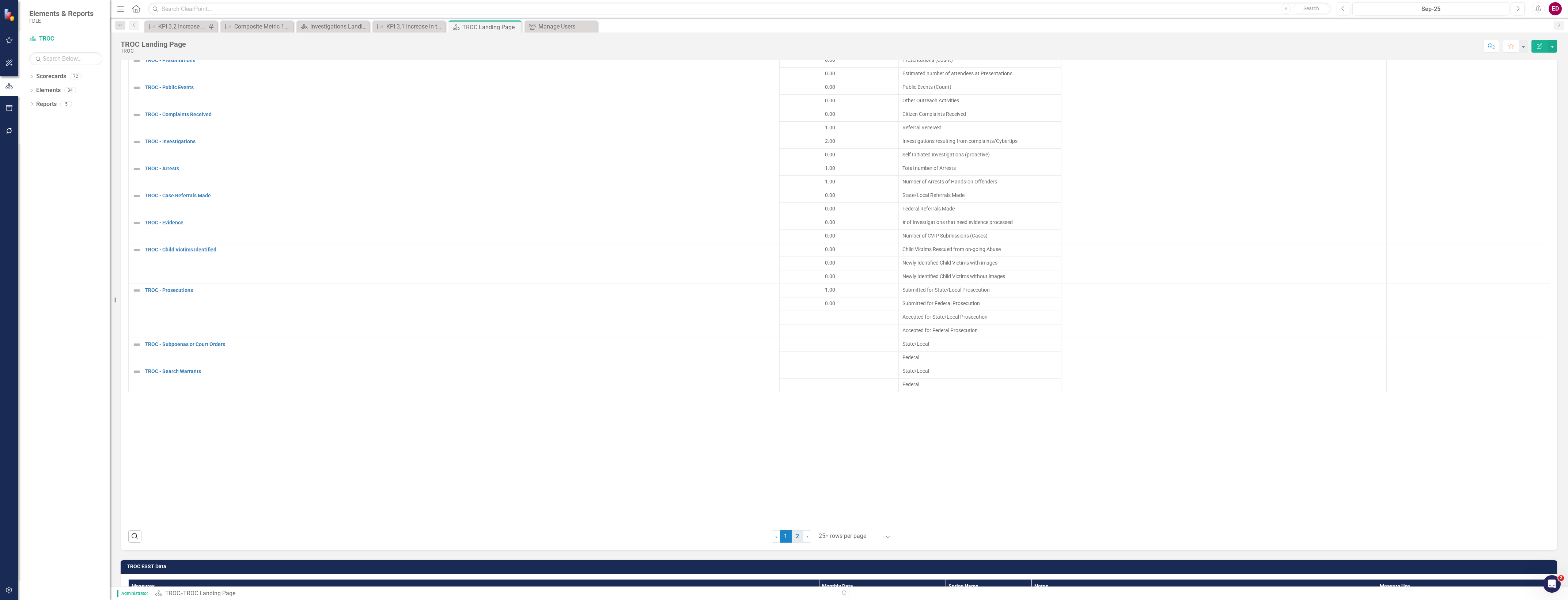
drag, startPoint x: 784, startPoint y: 521, endPoint x: 796, endPoint y: 525, distance: 12.6
click at [785, 530] on span "1 (current)" at bounding box center [785, 536] width 12 height 12
click at [796, 530] on link "2" at bounding box center [797, 536] width 12 height 12
click at [796, 530] on span "2 (current)" at bounding box center [797, 536] width 12 height 12
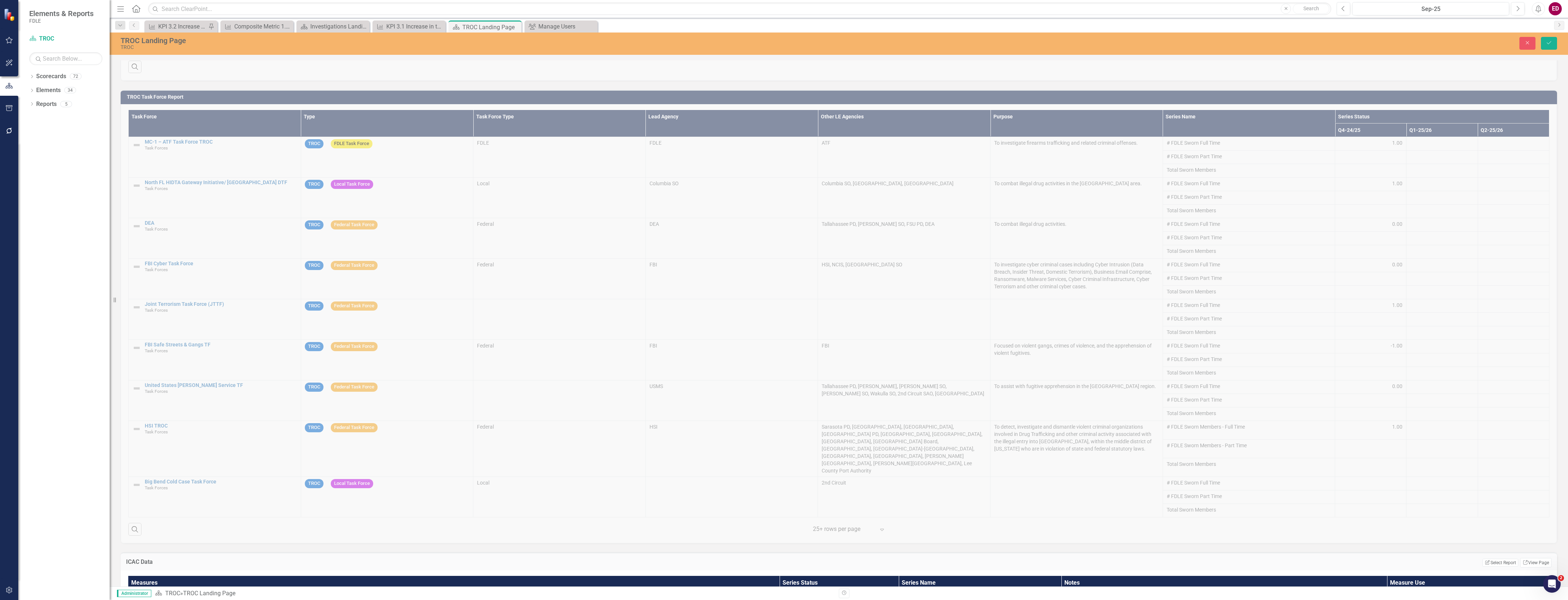
scroll to position [186, 0]
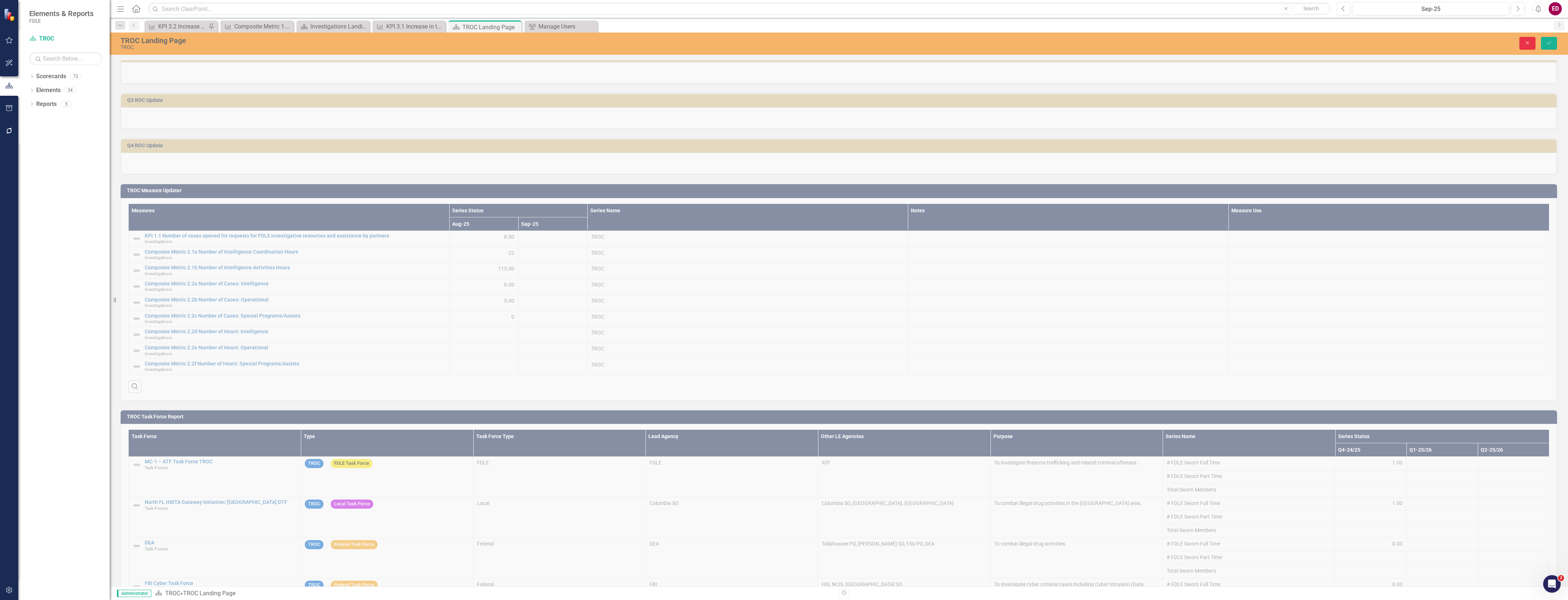
click at [1520, 43] on button "Close" at bounding box center [1527, 43] width 16 height 13
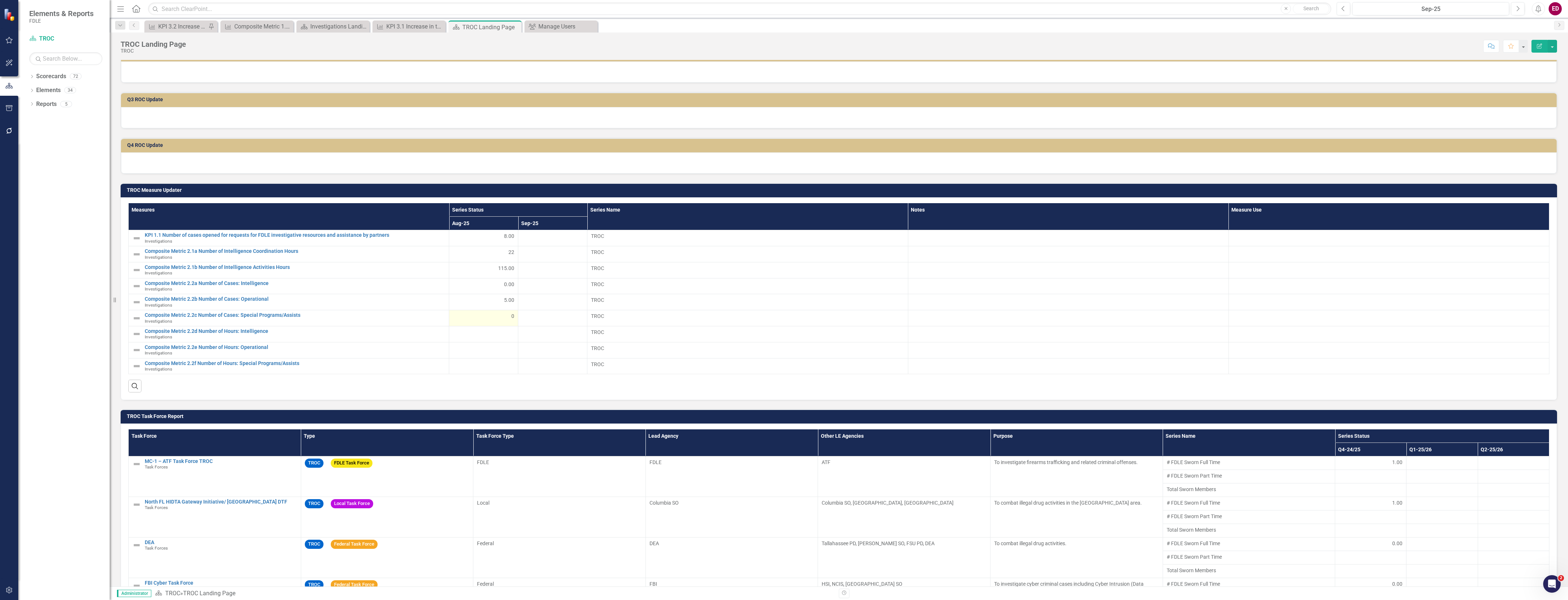
scroll to position [0, 0]
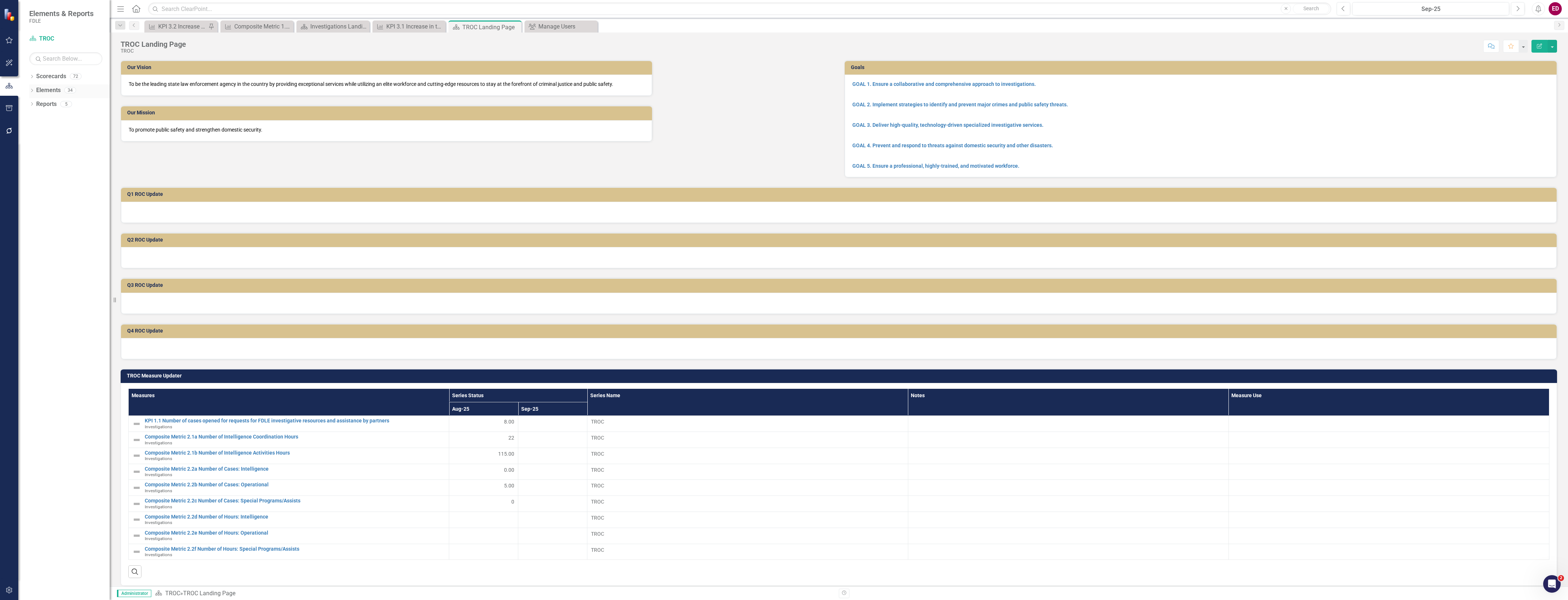
click at [31, 92] on icon "Dropdown" at bounding box center [32, 91] width 5 height 4
click at [33, 132] on icon "Dropdown" at bounding box center [35, 132] width 5 height 4
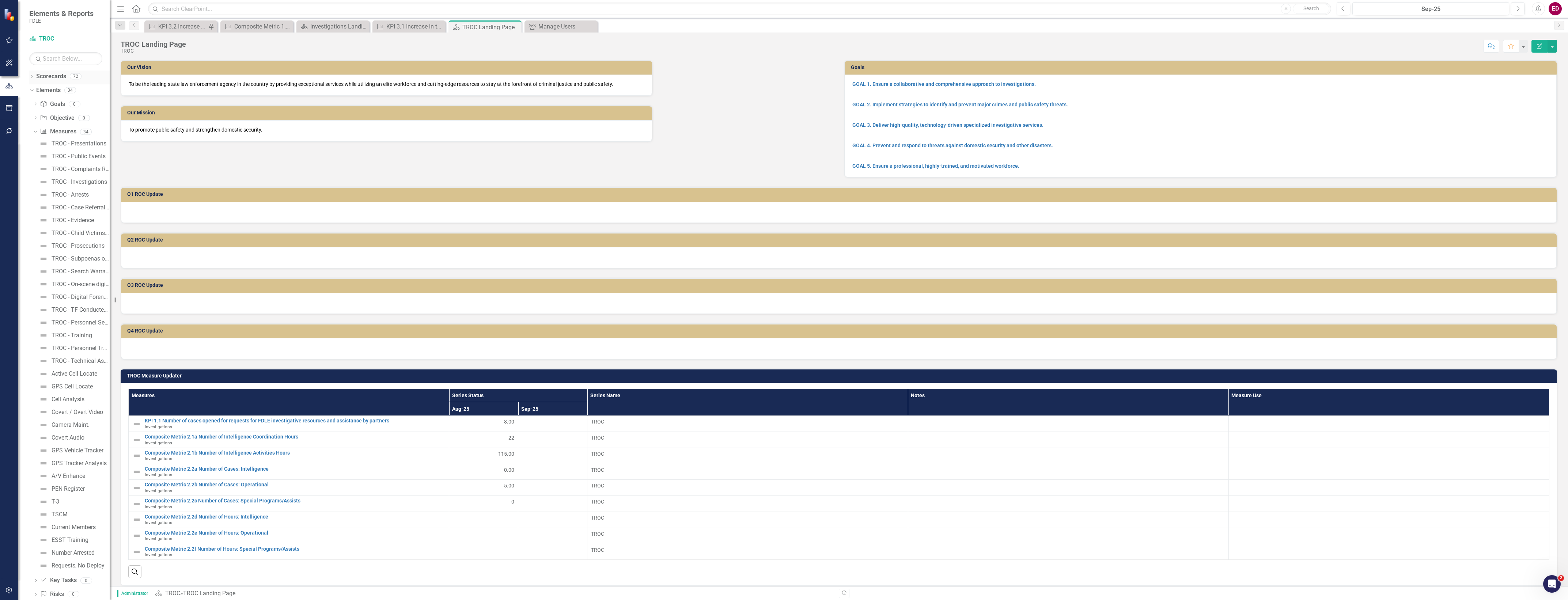
click at [32, 74] on div "Dropdown" at bounding box center [32, 77] width 5 height 6
click at [33, 127] on div "Dropdown Commands / Executive Support Branch" at bounding box center [71, 132] width 77 height 12
click at [35, 133] on icon "Dropdown" at bounding box center [35, 131] width 5 height 4
click at [44, 158] on icon "Dropdown" at bounding box center [43, 159] width 5 height 4
click at [49, 185] on icon "Dropdown" at bounding box center [50, 186] width 5 height 4
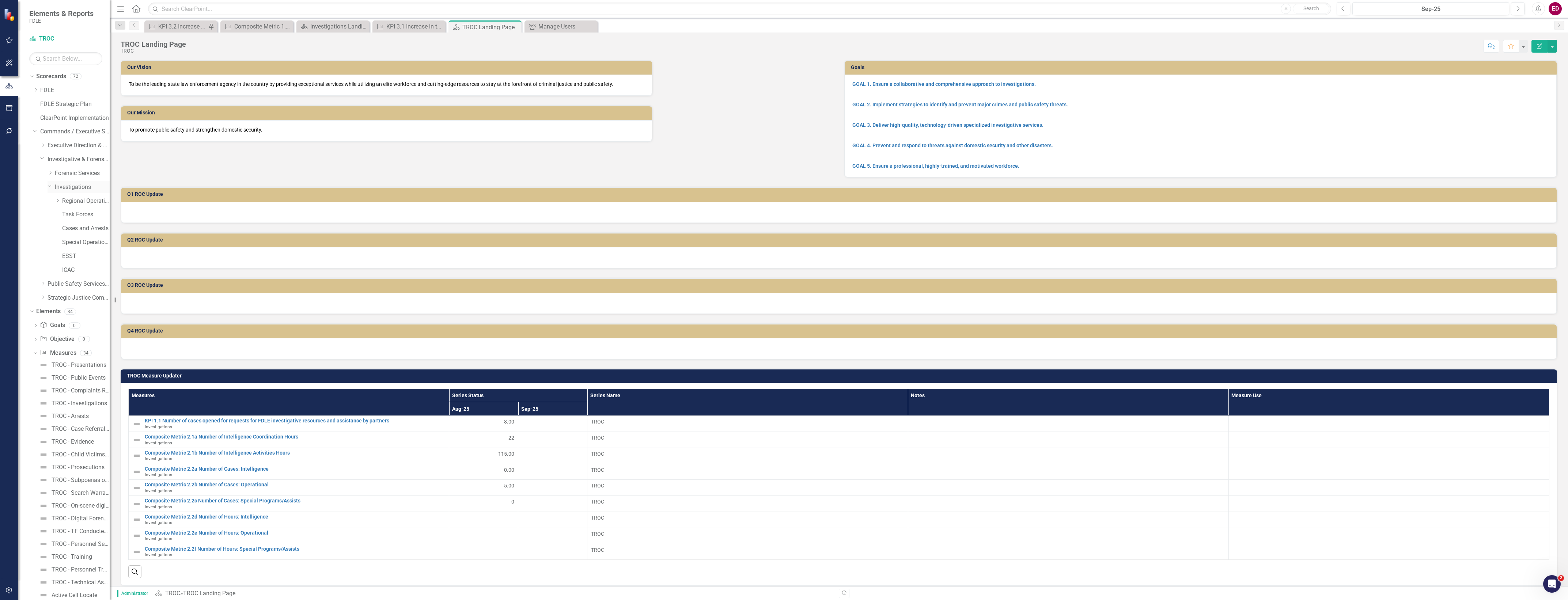
click at [80, 192] on div "Dropdown Investigations" at bounding box center [79, 187] width 62 height 12
click at [75, 183] on link "Investigations" at bounding box center [82, 187] width 55 height 9
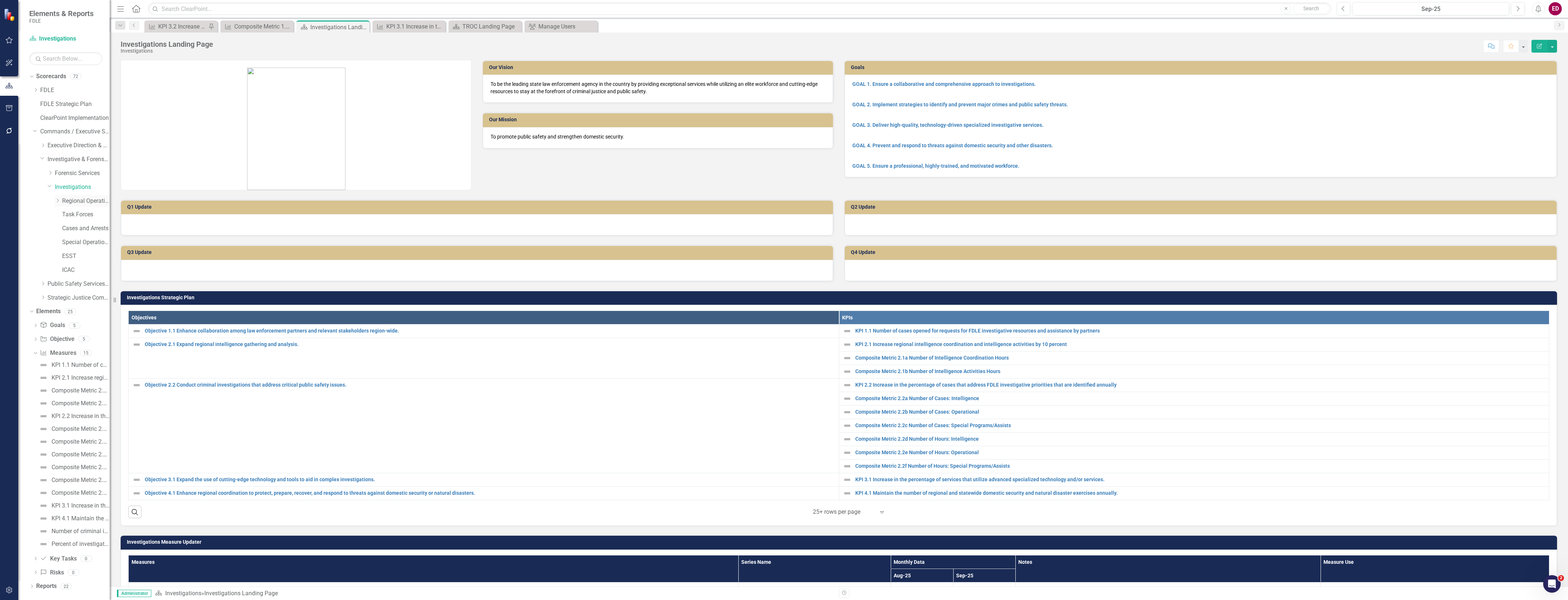
click at [57, 200] on icon "Dropdown" at bounding box center [57, 200] width 5 height 4
drag, startPoint x: 5, startPoint y: 587, endPoint x: 7, endPoint y: 590, distance: 3.6
click at [7, 590] on icon "button" at bounding box center [9, 590] width 8 height 6
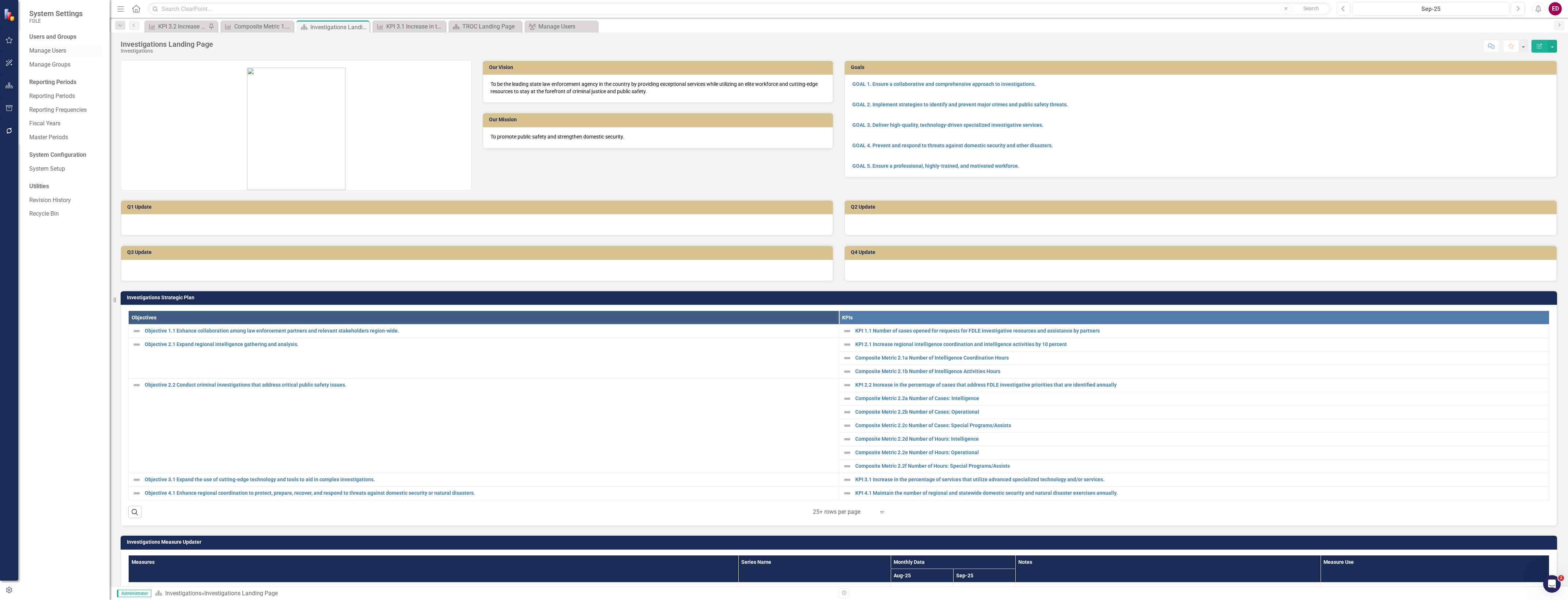
click at [37, 48] on link "Manage Users" at bounding box center [66, 51] width 73 height 9
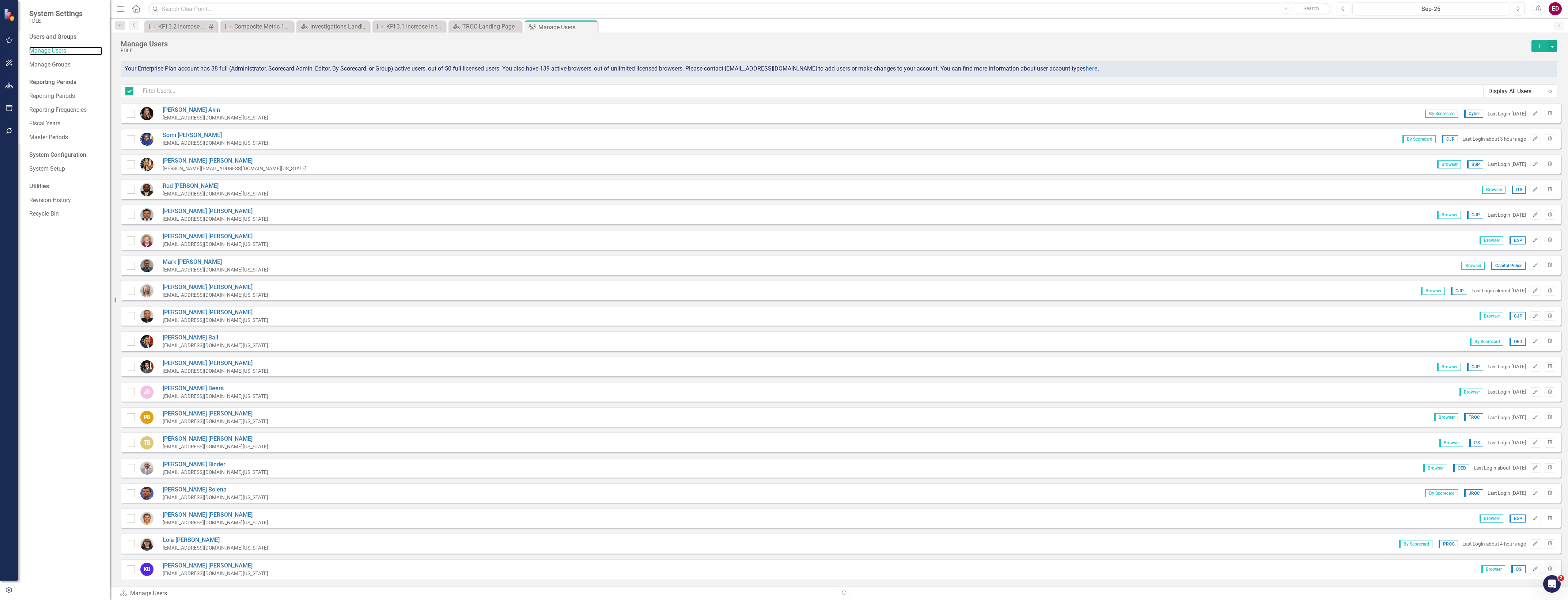
checkbox input "false"
click at [222, 92] on input "text" at bounding box center [811, 91] width 1345 height 13
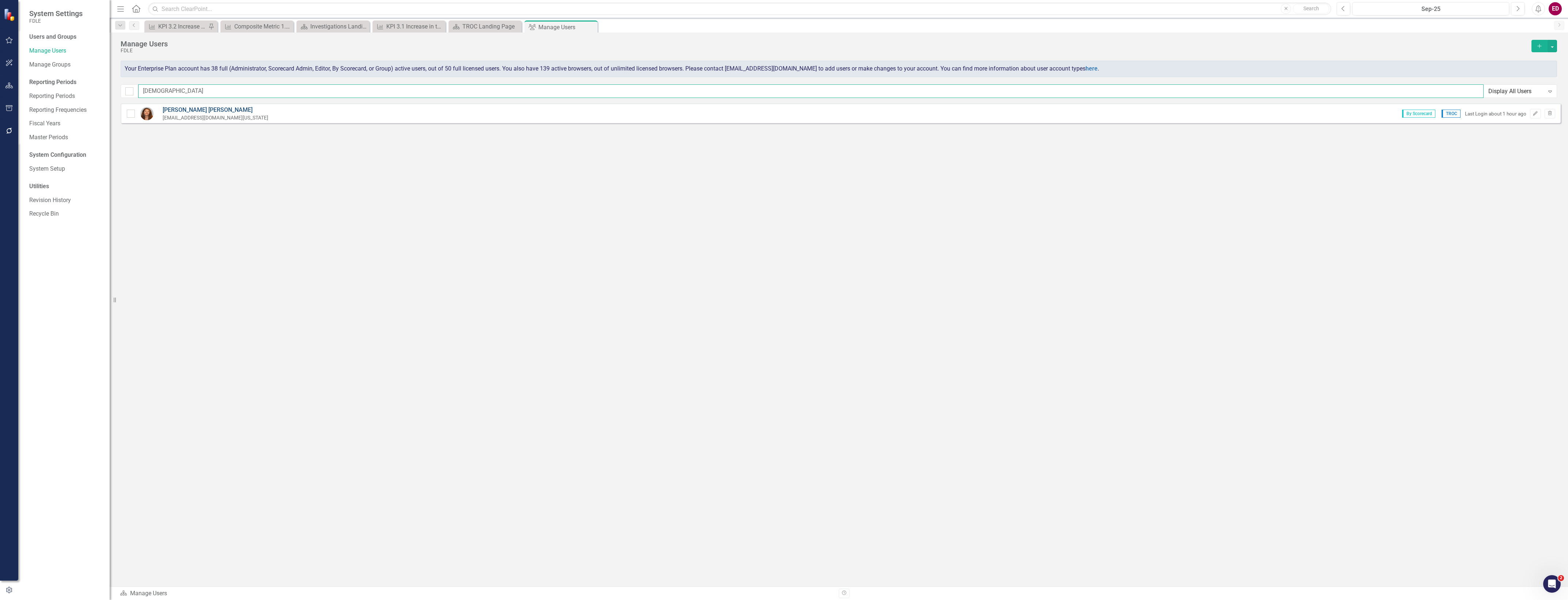
type input "[DEMOGRAPHIC_DATA]"
click at [204, 110] on link "[PERSON_NAME]" at bounding box center [215, 110] width 106 height 9
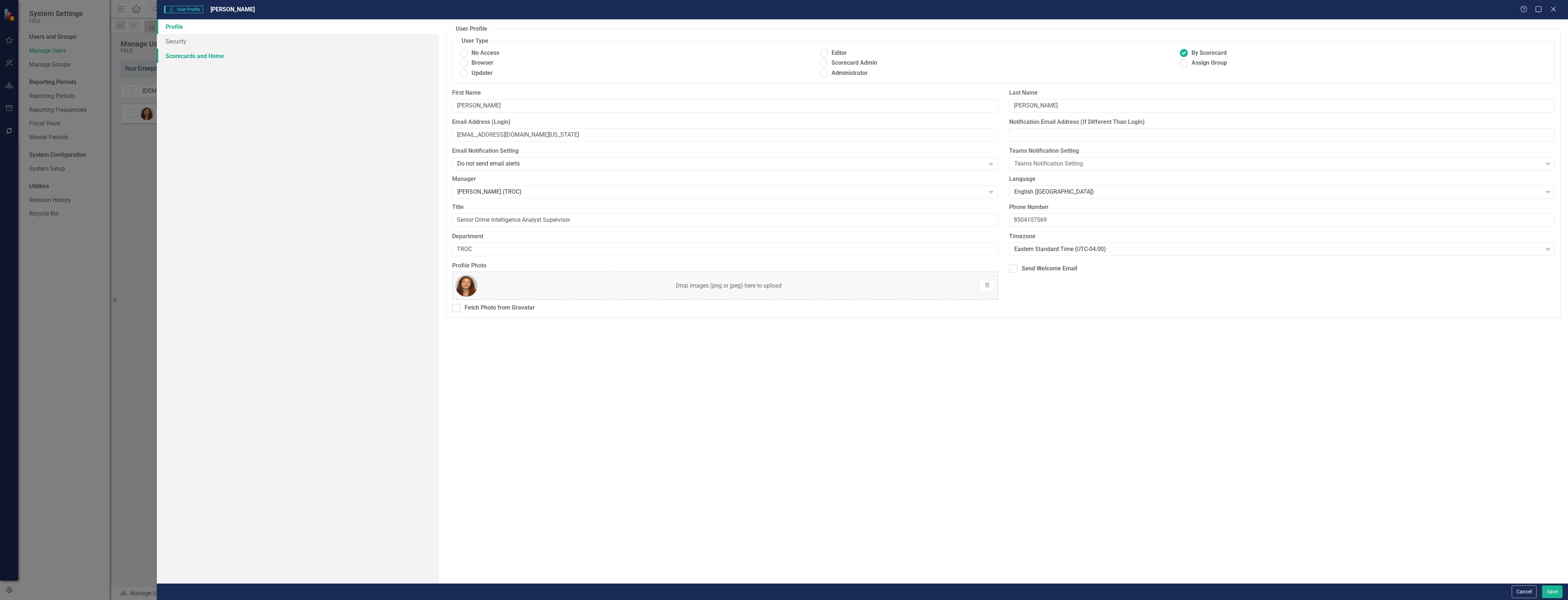
click at [279, 54] on link "Scorecards and Home" at bounding box center [298, 56] width 282 height 15
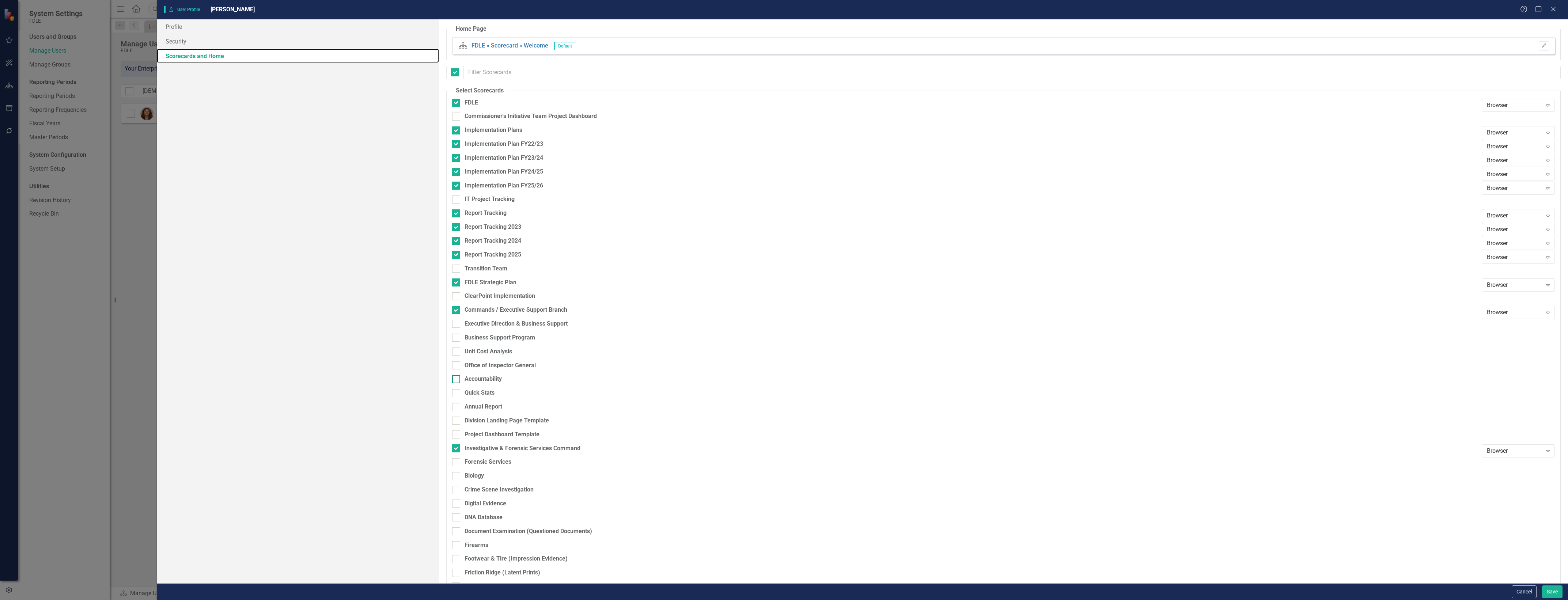
checkbox input "false"
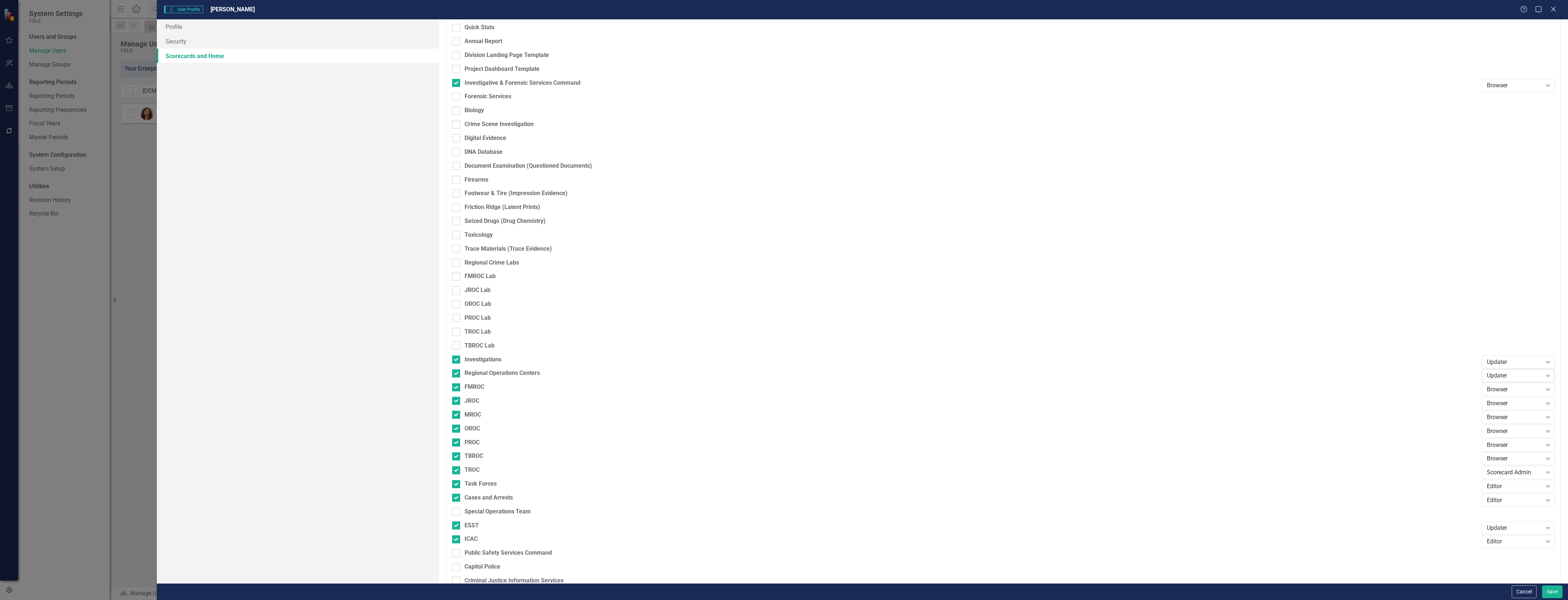
click at [1516, 381] on div "Updater Expand" at bounding box center [1518, 375] width 73 height 13
click at [1520, 410] on div "Editor" at bounding box center [1514, 413] width 61 height 9
click at [1555, 587] on button "Save" at bounding box center [1552, 591] width 21 height 13
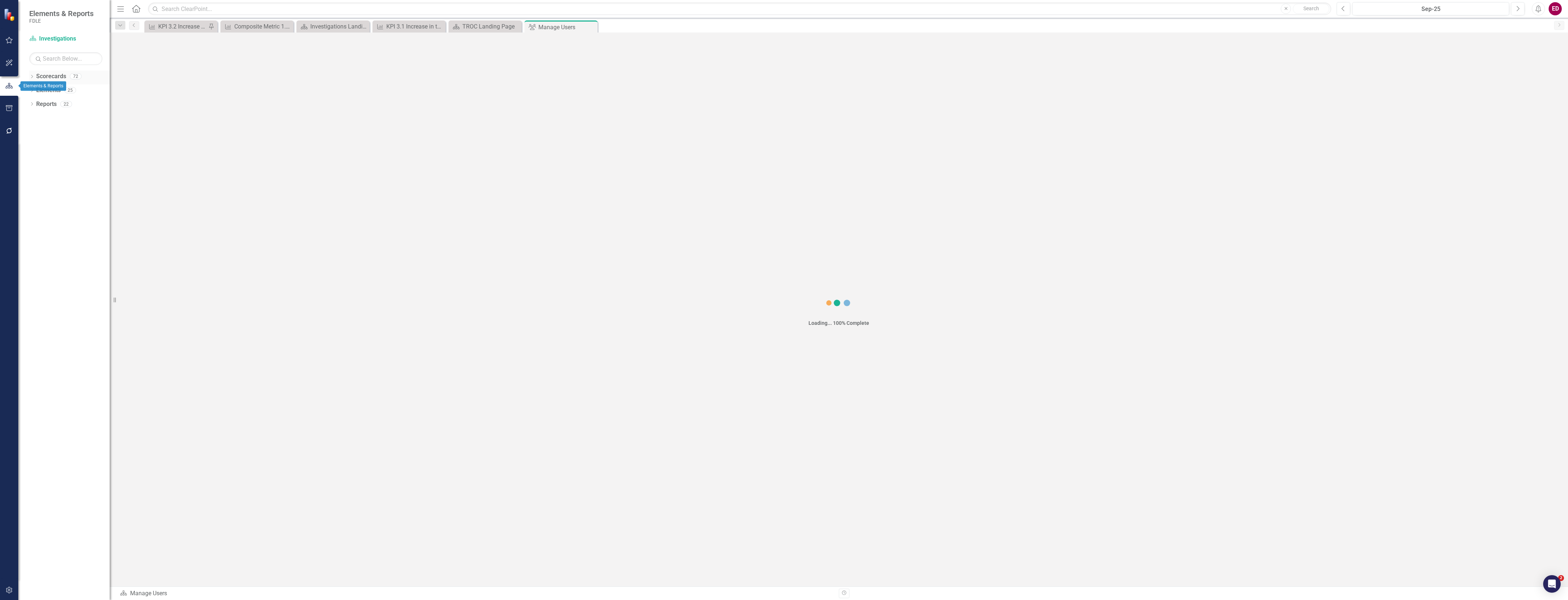
click at [32, 77] on icon "Dropdown" at bounding box center [32, 77] width 5 height 4
click at [35, 130] on icon at bounding box center [36, 131] width 2 height 4
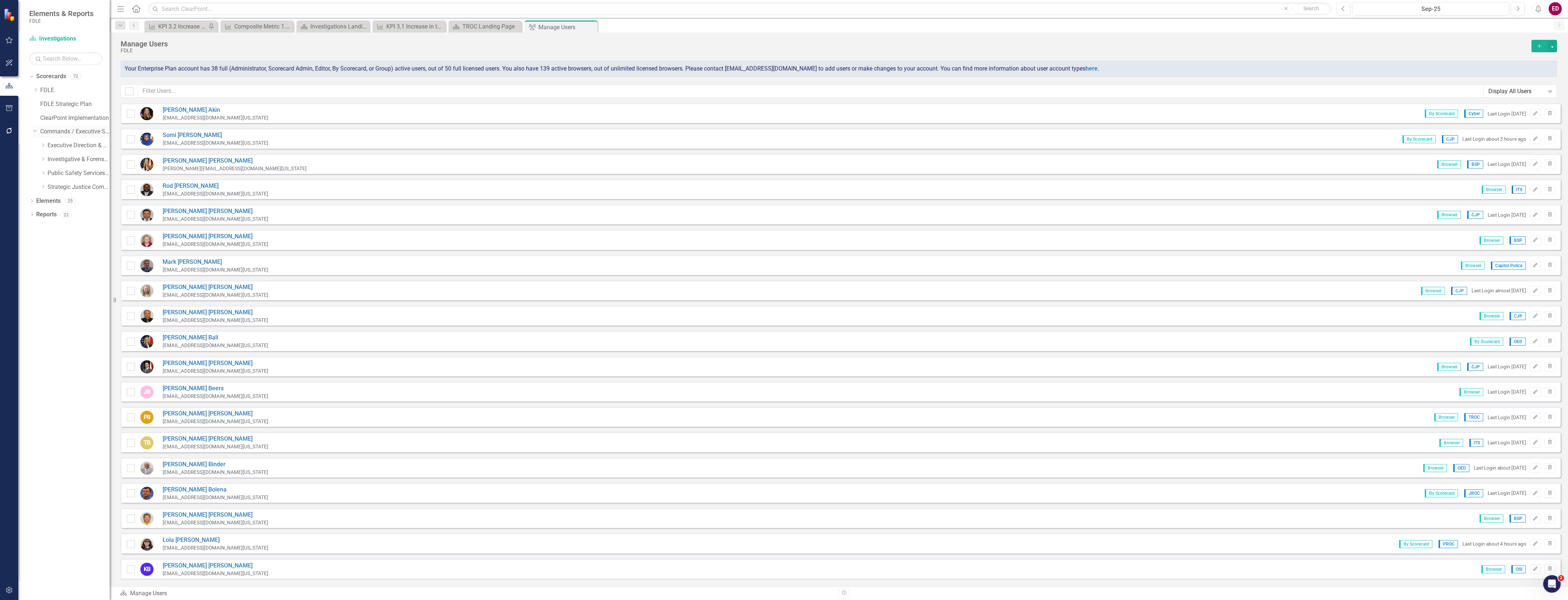
checkbox input "false"
click at [44, 156] on div "Dropdown Investigative & Forensic Services Command" at bounding box center [75, 159] width 69 height 12
click at [43, 159] on icon "Dropdown" at bounding box center [43, 159] width 5 height 4
click at [52, 188] on icon "Dropdown" at bounding box center [50, 186] width 5 height 4
click at [63, 188] on link "Investigations" at bounding box center [82, 187] width 55 height 9
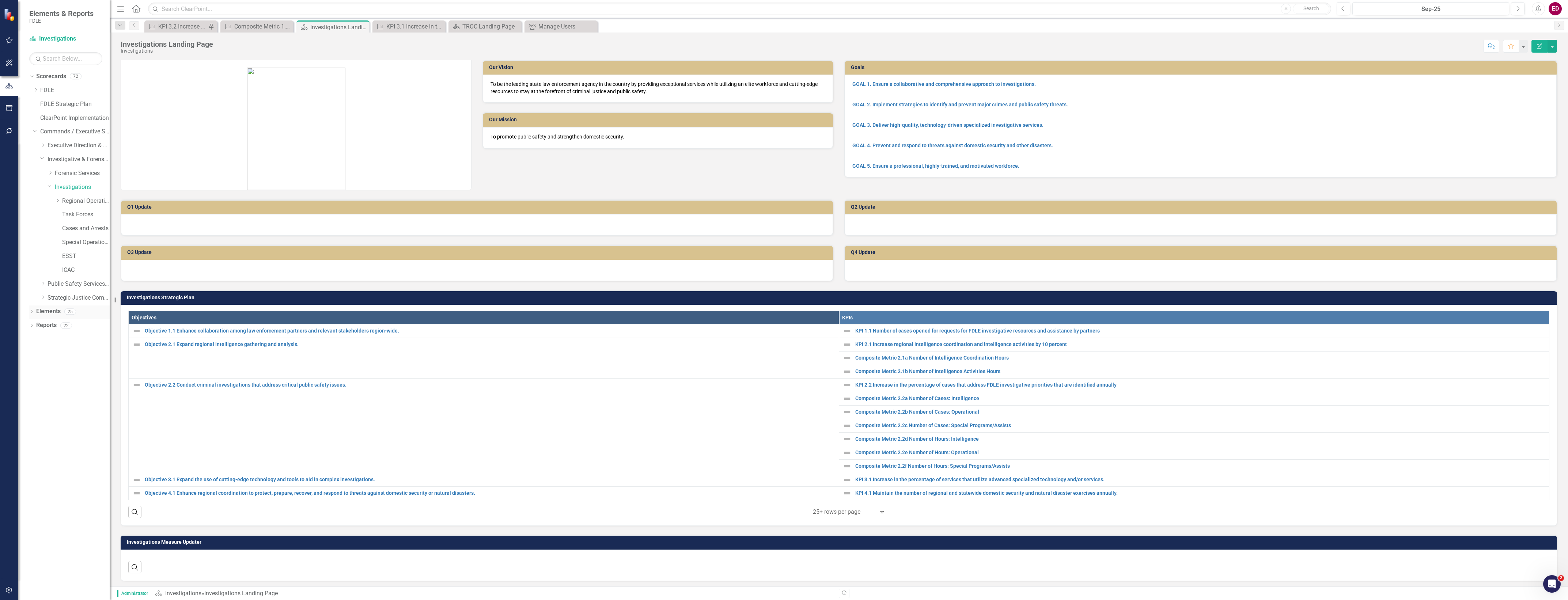
click at [32, 310] on div "Dropdown" at bounding box center [32, 313] width 5 height 6
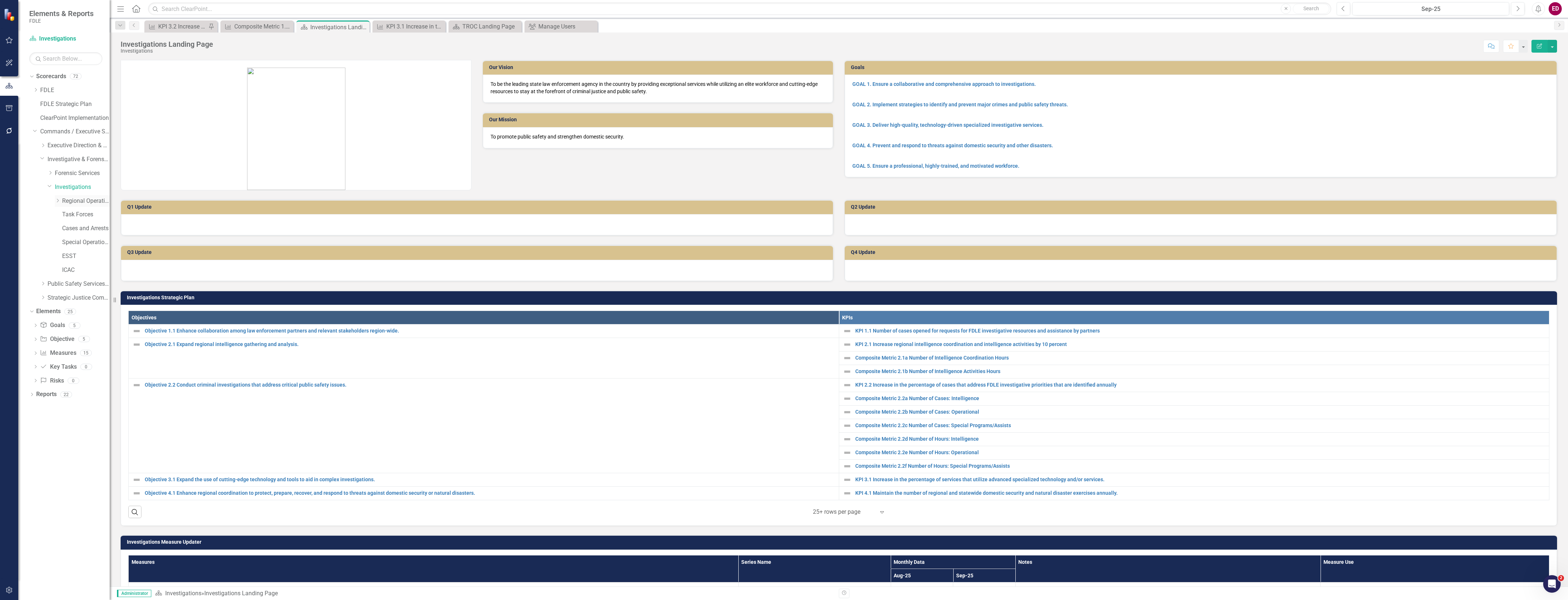
click at [56, 200] on icon "Dropdown" at bounding box center [57, 200] width 5 height 4
drag, startPoint x: 76, startPoint y: 291, endPoint x: 88, endPoint y: 298, distance: 13.9
click at [76, 291] on div "TBROC" at bounding box center [75, 285] width 69 height 14
click at [88, 298] on link "TROC" at bounding box center [89, 298] width 40 height 9
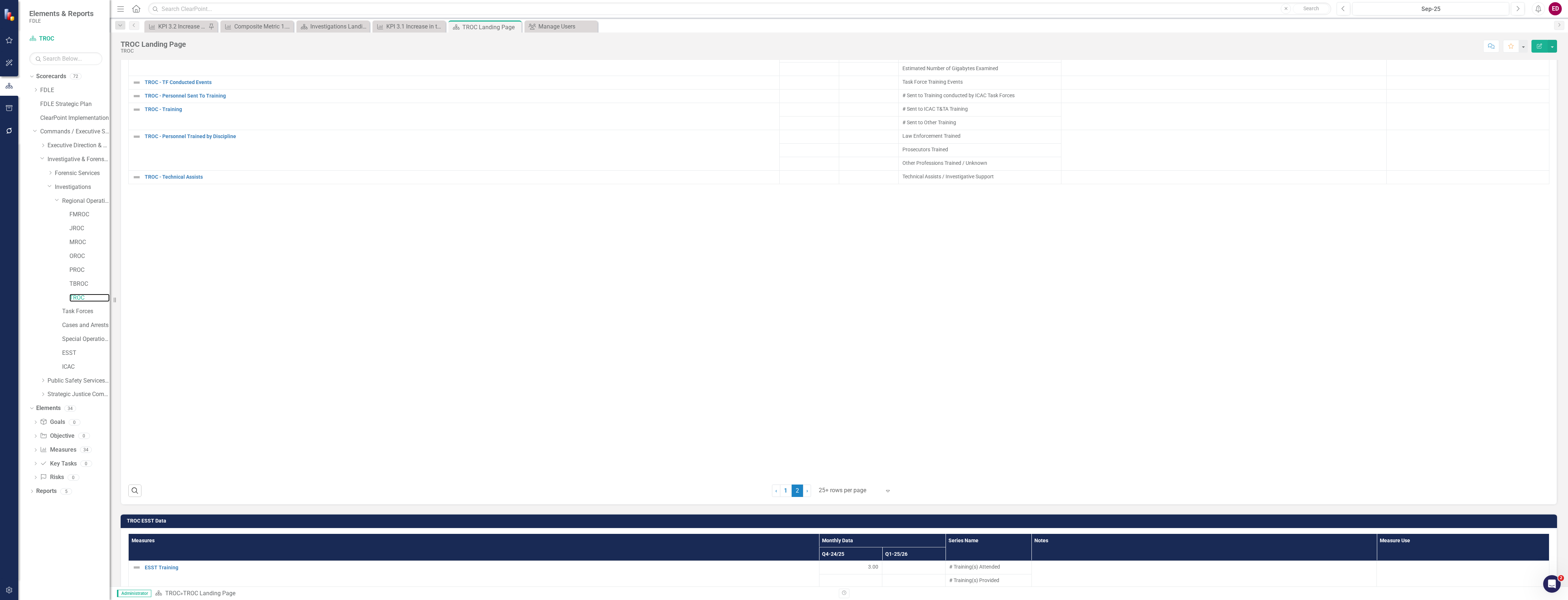
scroll to position [1188, 0]
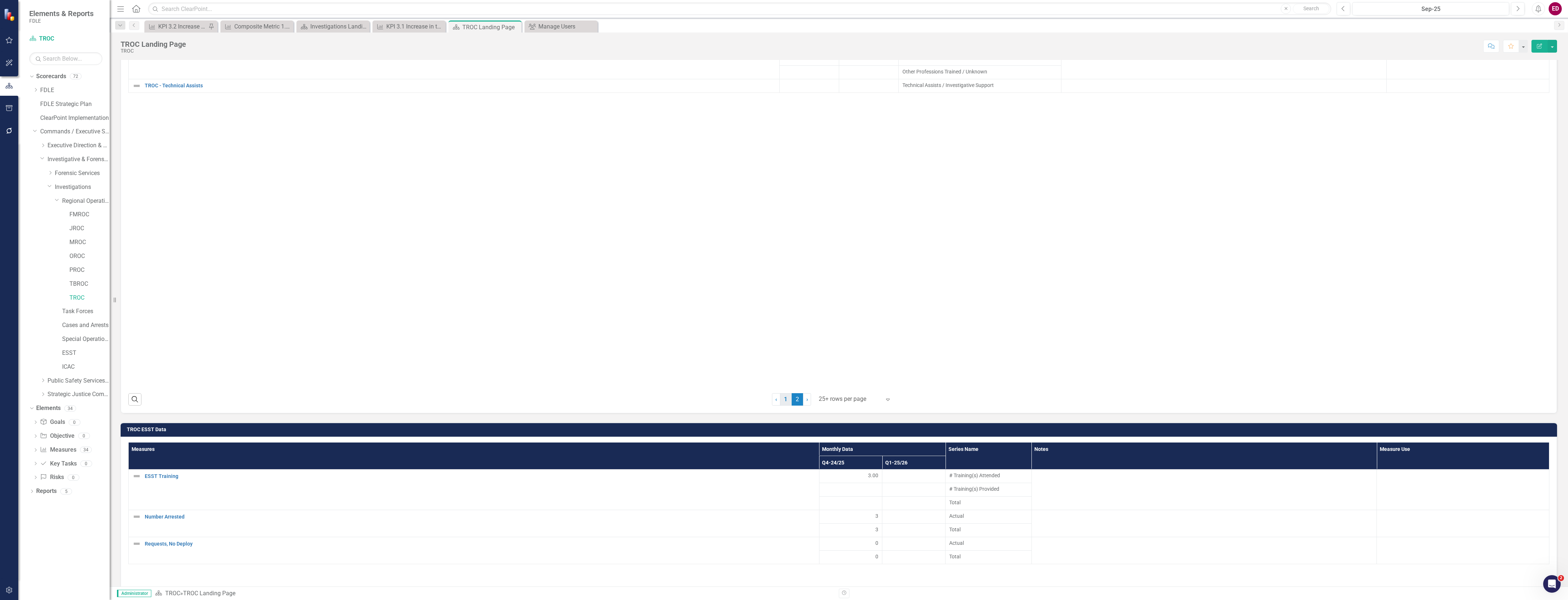
click at [783, 393] on link "1" at bounding box center [785, 399] width 12 height 12
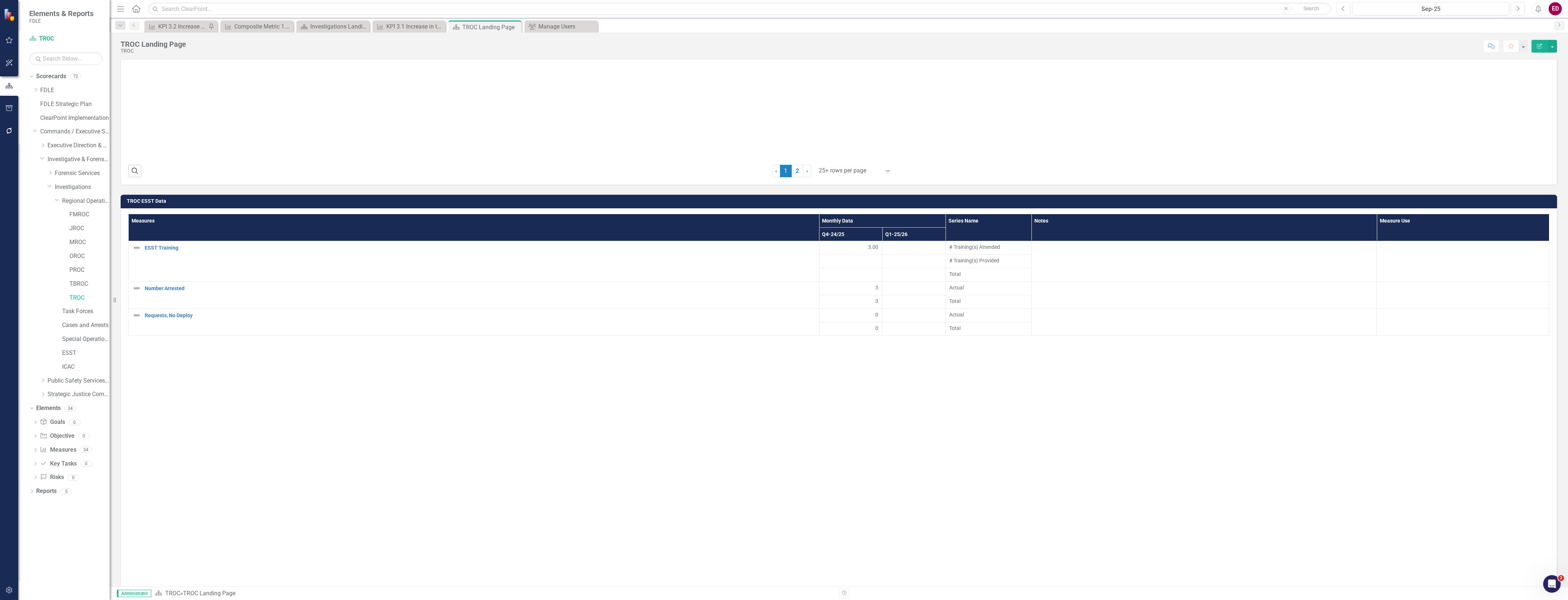
scroll to position [1644, 0]
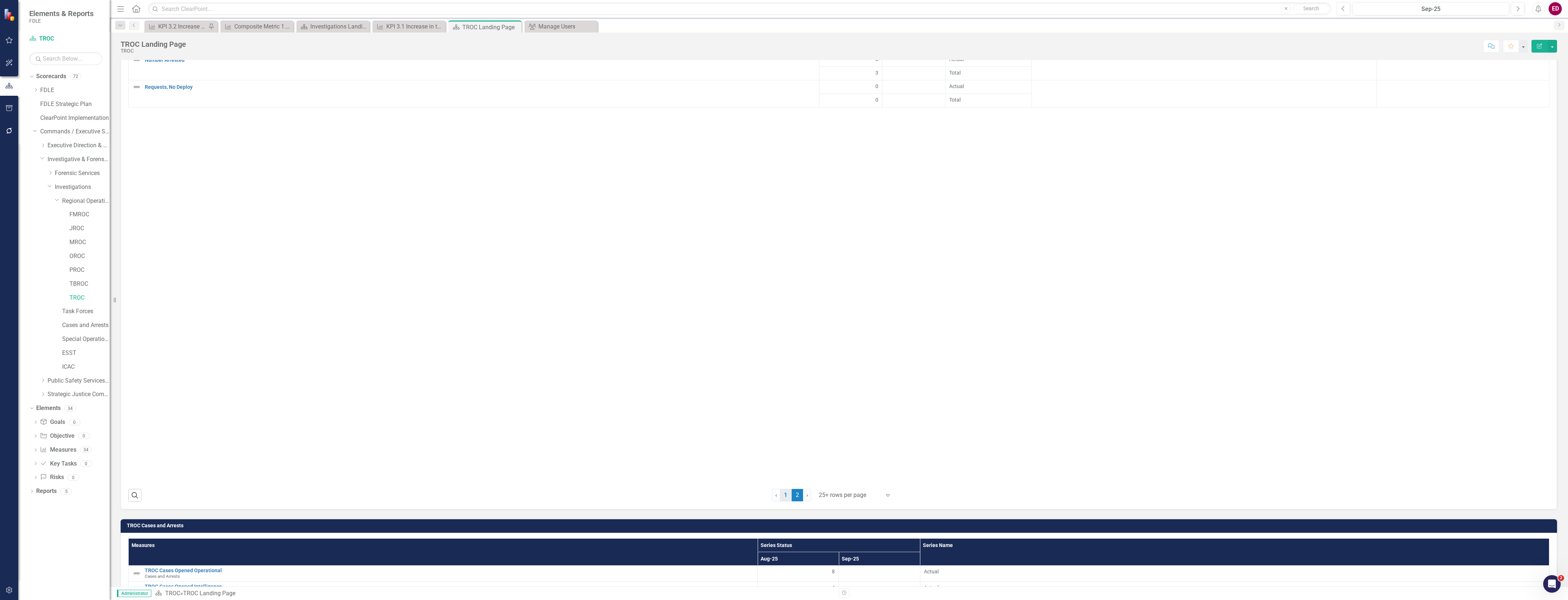
click at [786, 489] on link "1" at bounding box center [785, 495] width 12 height 12
